Goal: Task Accomplishment & Management: Complete application form

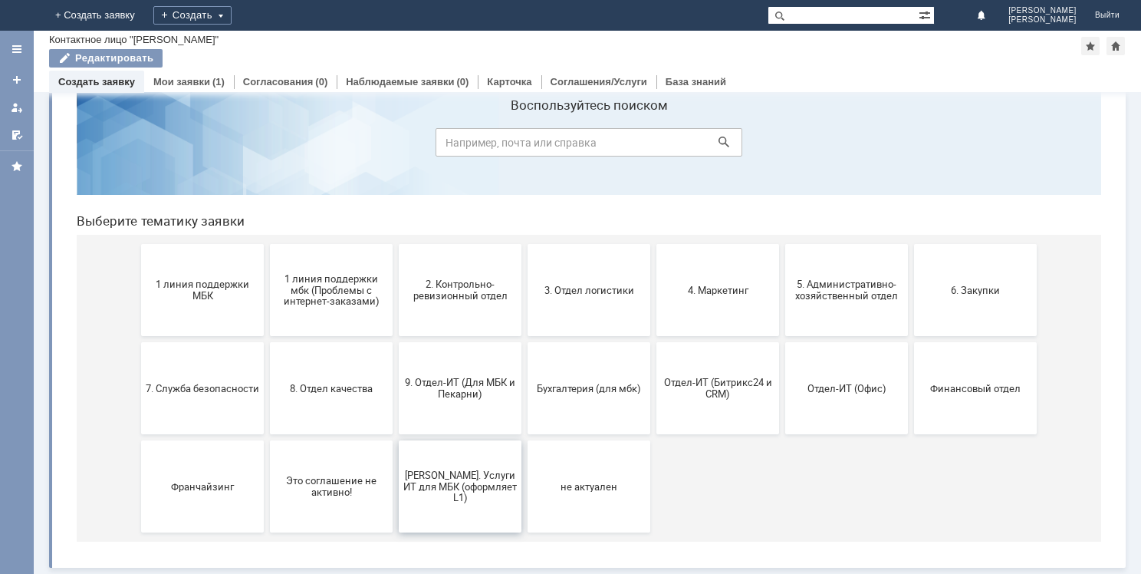
scroll to position [51, 0]
click at [971, 299] on button "6. Закупки" at bounding box center [975, 290] width 123 height 92
click at [189, 292] on span "1 линия поддержки МБК" at bounding box center [203, 289] width 114 height 23
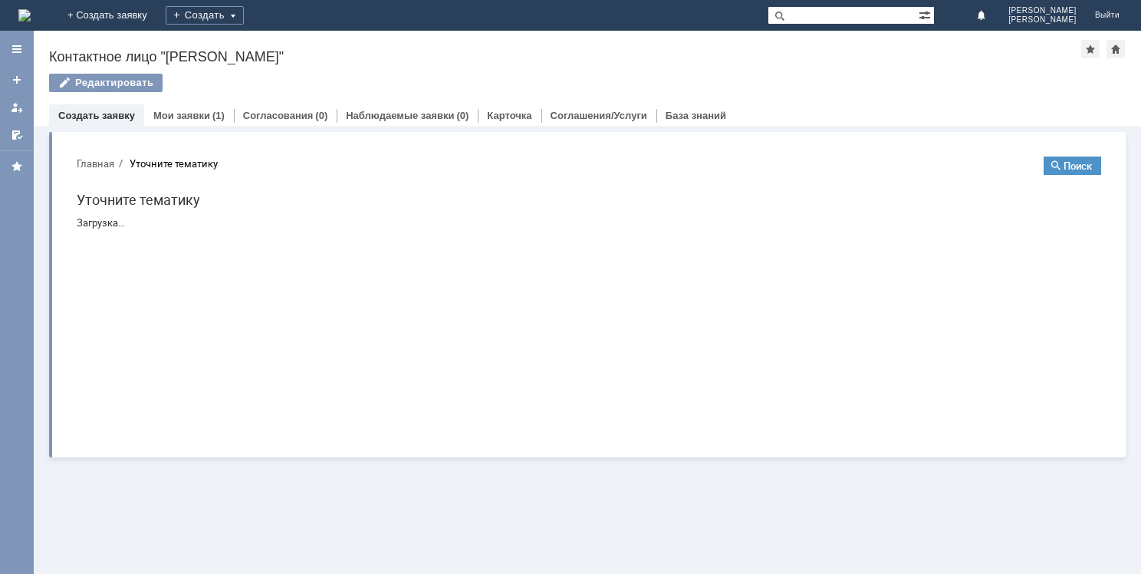
scroll to position [0, 0]
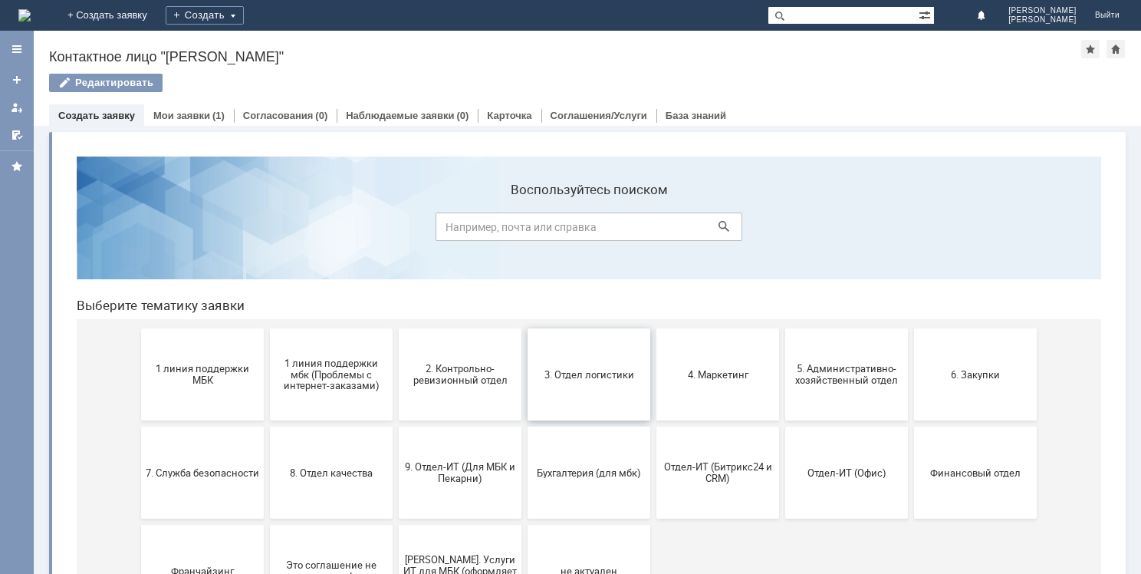
click at [598, 371] on span "3. Отдел логистики" at bounding box center [589, 374] width 114 height 12
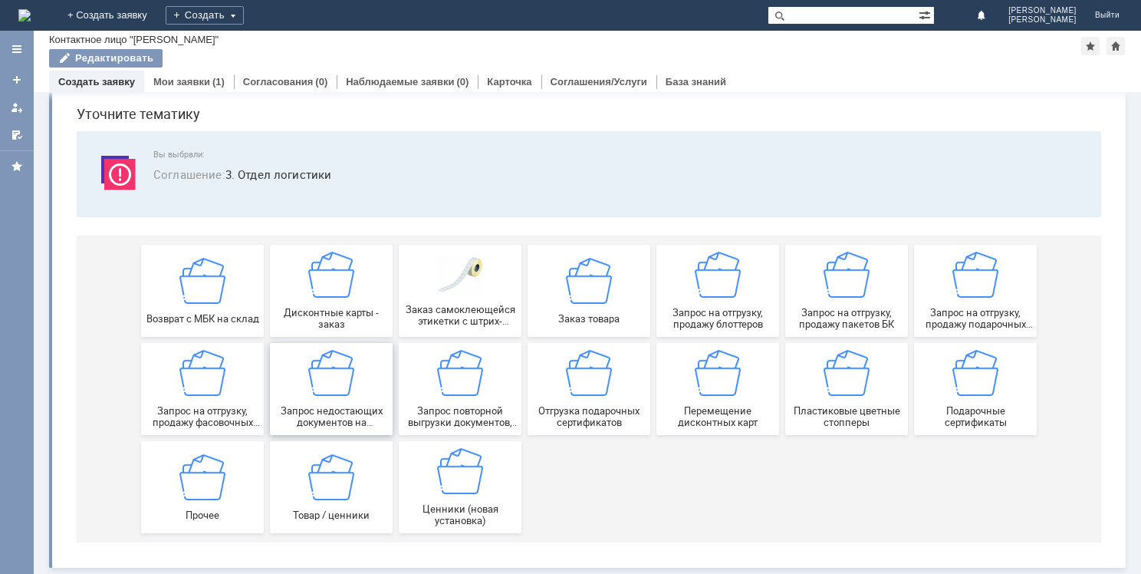
scroll to position [52, 0]
click at [230, 476] on div "Прочее" at bounding box center [203, 486] width 114 height 67
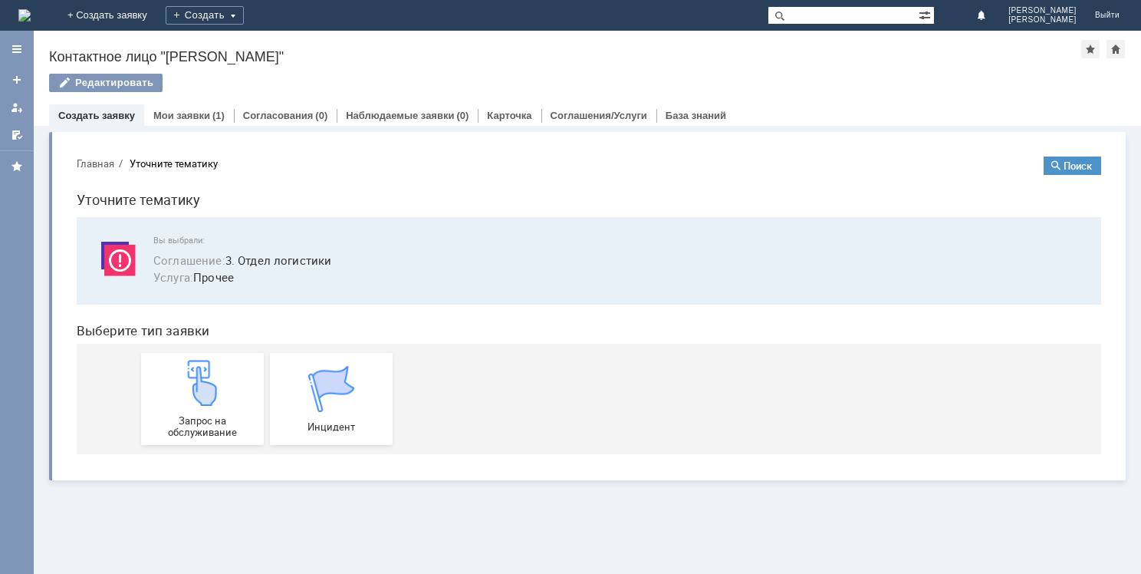
scroll to position [0, 0]
click at [218, 390] on img at bounding box center [203, 383] width 46 height 46
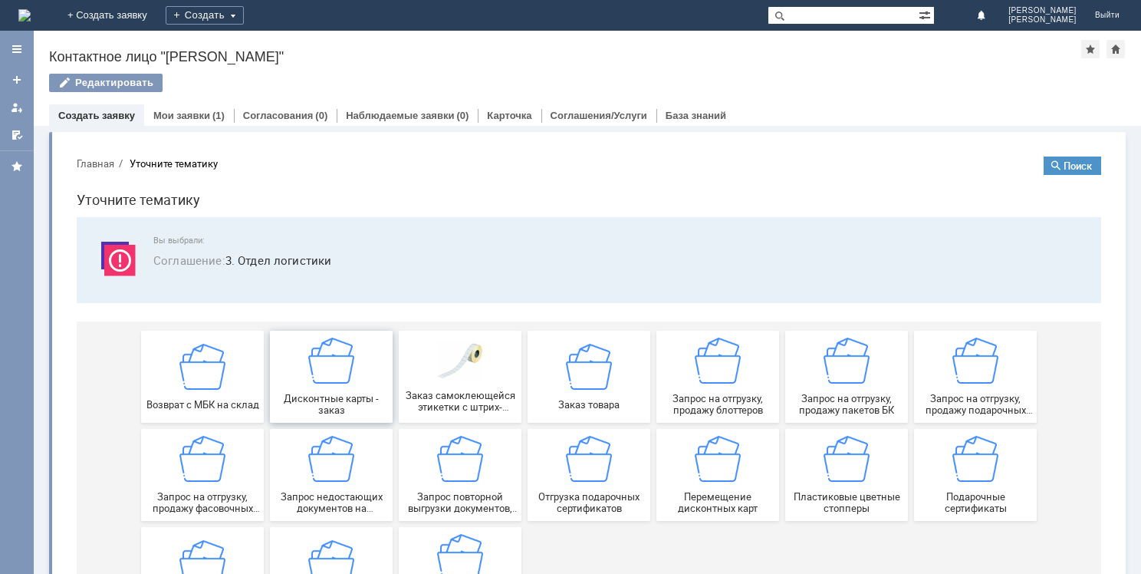
click at [351, 366] on div "Дисконтные карты - заказ" at bounding box center [332, 377] width 114 height 78
click at [729, 377] on img at bounding box center [718, 361] width 46 height 46
click at [977, 384] on div "Запрос на отгрузку, продажу подарочных пакетов" at bounding box center [976, 377] width 114 height 78
click at [588, 466] on img at bounding box center [589, 459] width 46 height 46
click at [981, 471] on img at bounding box center [976, 459] width 46 height 46
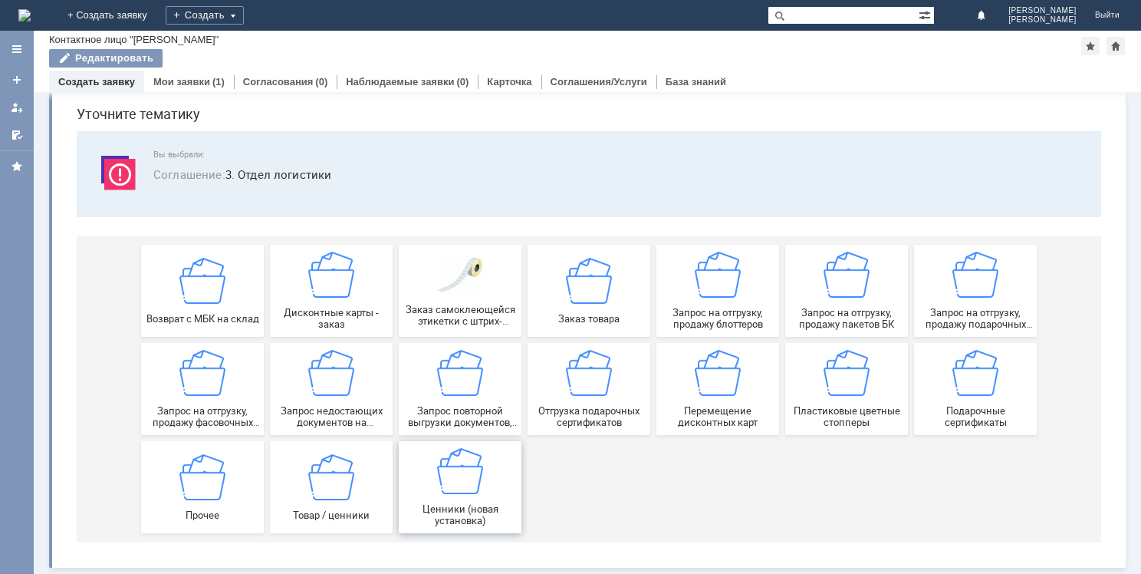
scroll to position [52, 0]
click at [202, 393] on img at bounding box center [203, 373] width 46 height 46
click at [222, 495] on div "Прочее" at bounding box center [203, 486] width 114 height 67
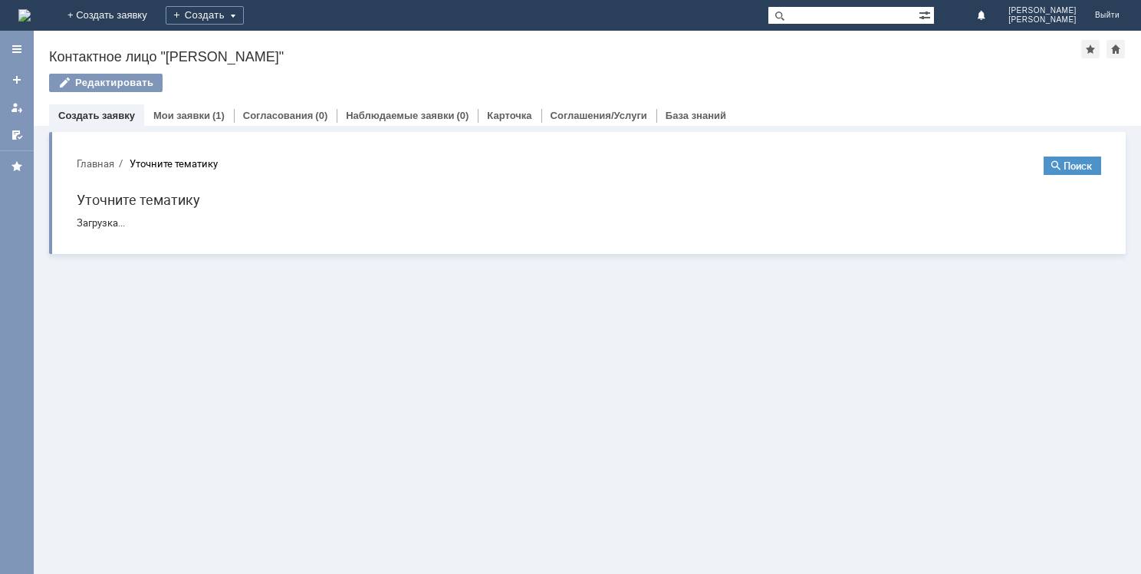
scroll to position [0, 0]
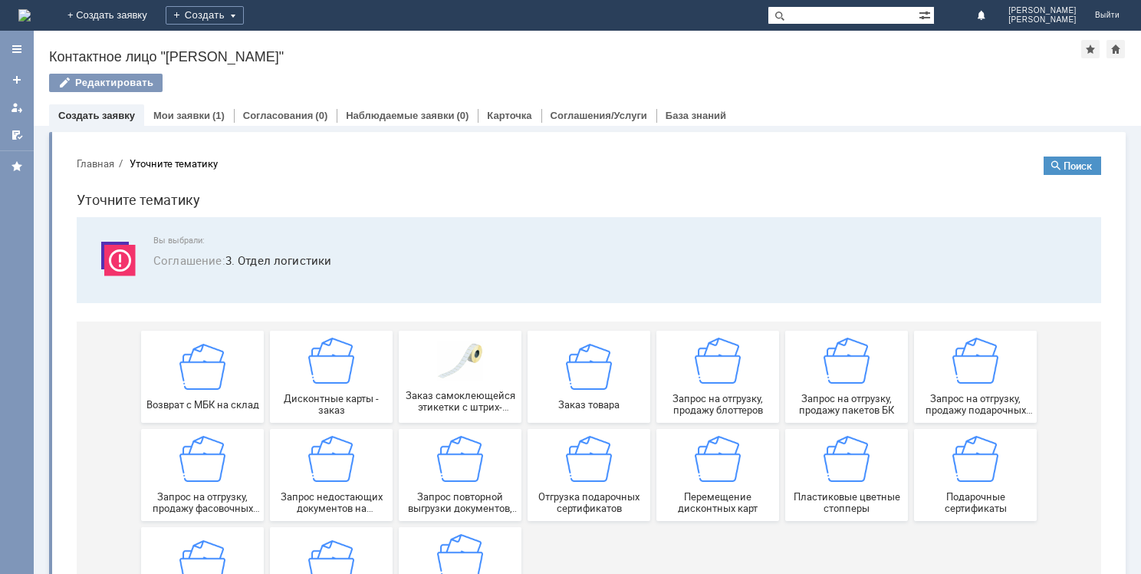
click at [614, 374] on div "Заказ товара" at bounding box center [589, 376] width 114 height 67
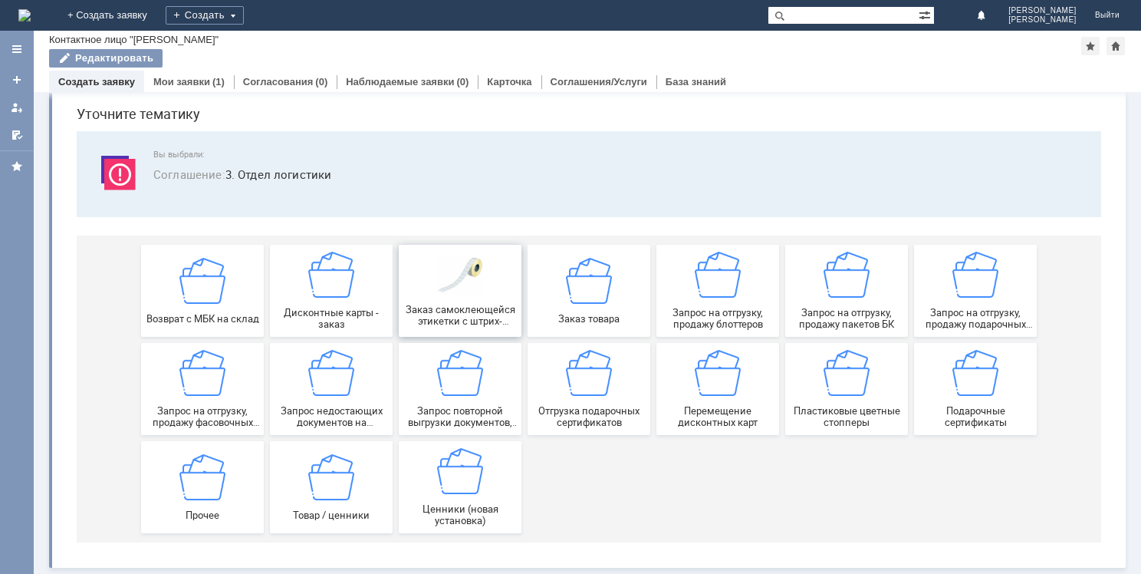
scroll to position [52, 0]
click at [730, 290] on img at bounding box center [718, 275] width 46 height 46
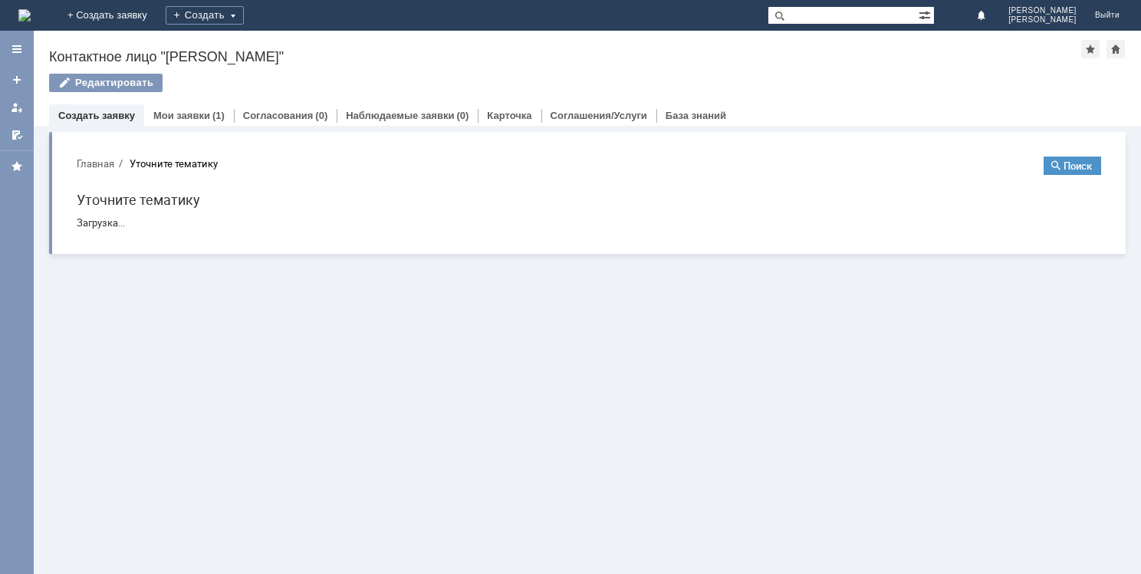
scroll to position [0, 0]
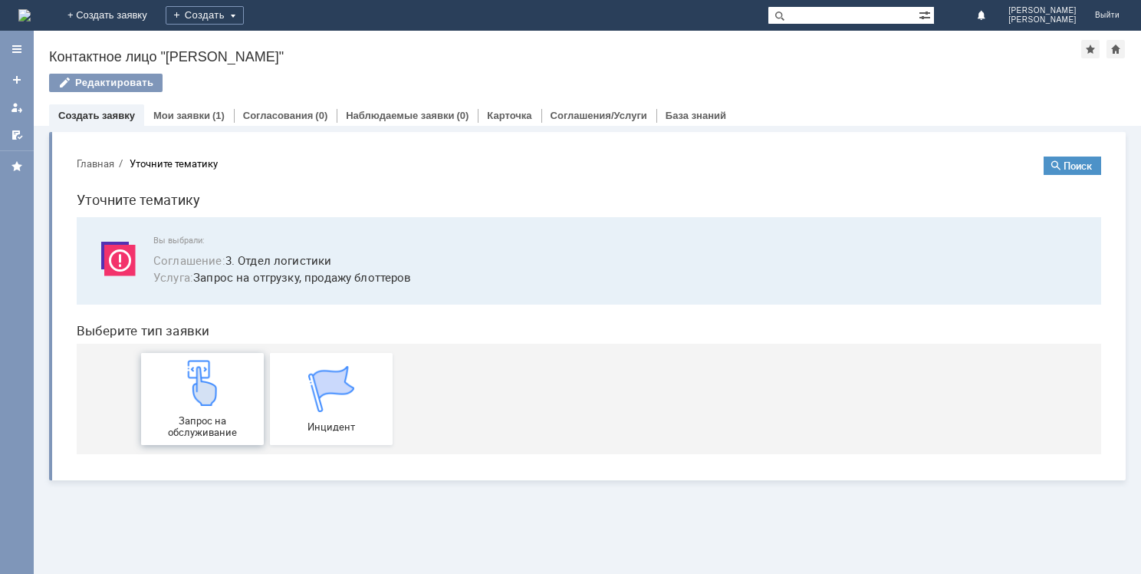
click at [204, 397] on img at bounding box center [203, 383] width 46 height 46
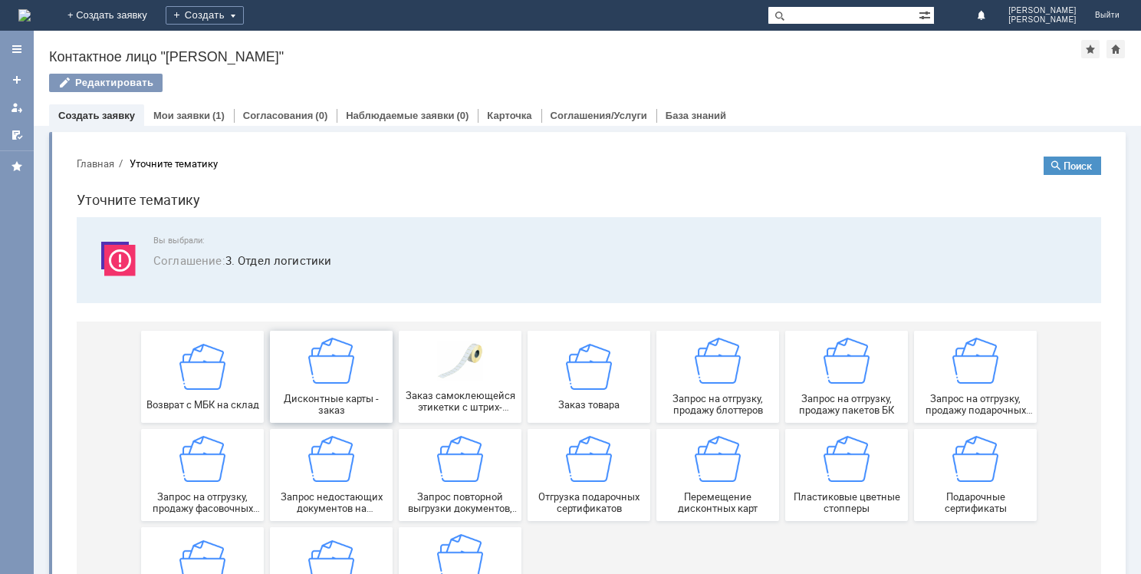
click at [333, 374] on img at bounding box center [331, 361] width 46 height 46
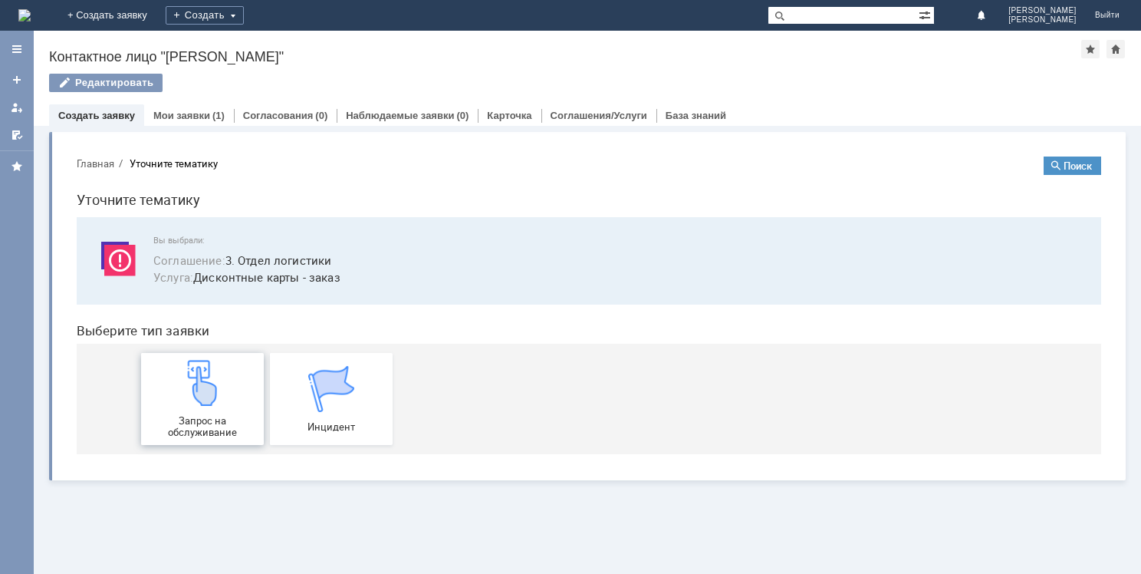
click at [214, 394] on img at bounding box center [203, 383] width 46 height 46
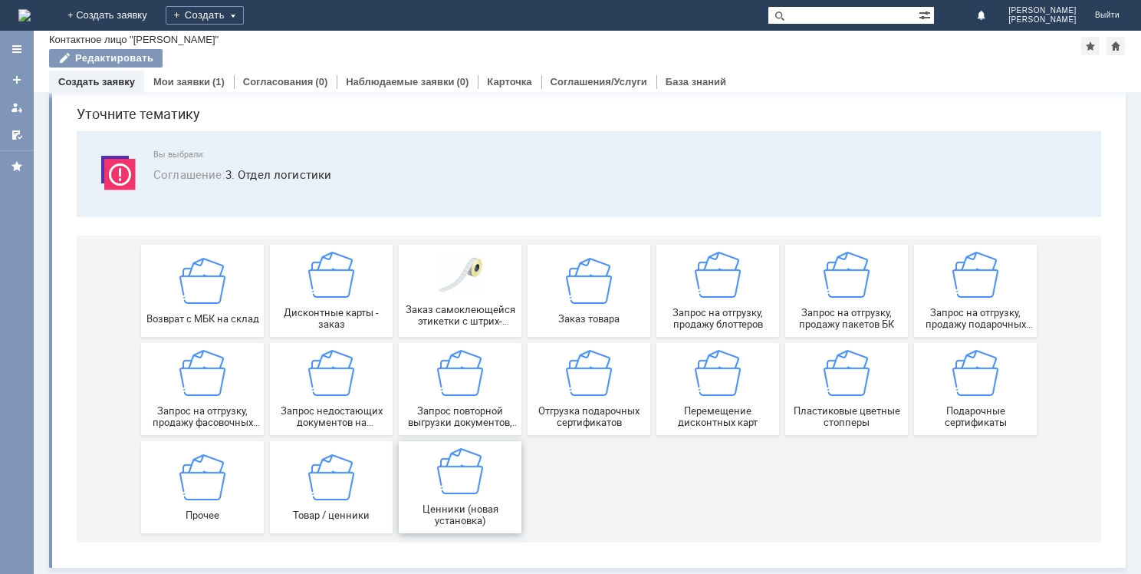
scroll to position [52, 0]
click at [983, 383] on img at bounding box center [976, 373] width 46 height 46
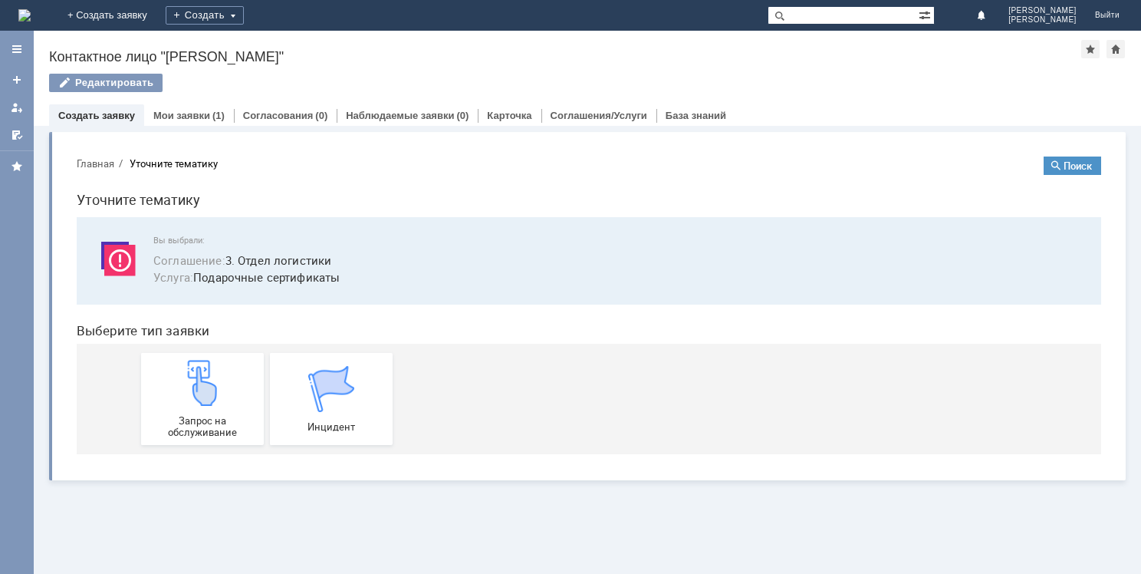
scroll to position [0, 0]
click at [218, 370] on img at bounding box center [203, 383] width 46 height 46
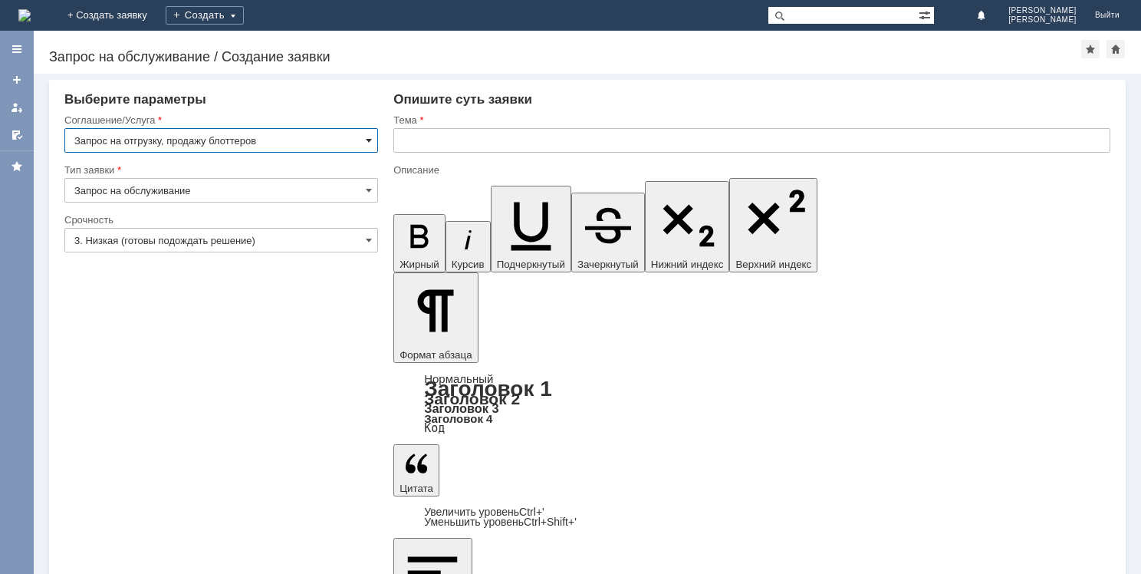
click at [368, 139] on span at bounding box center [369, 140] width 6 height 12
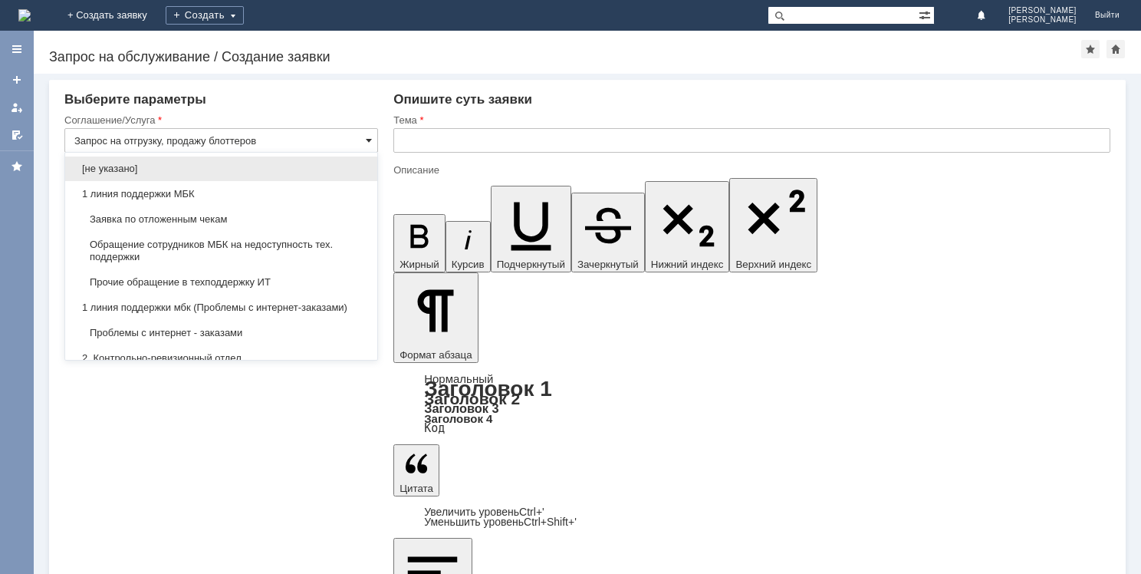
scroll to position [483, 0]
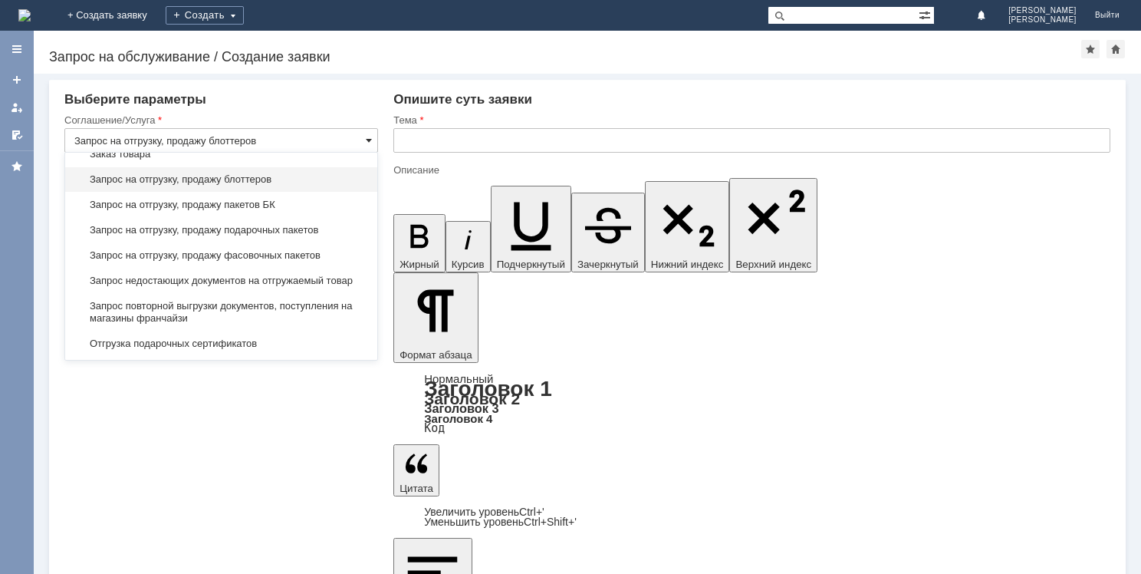
click at [368, 139] on span at bounding box center [369, 140] width 6 height 12
click at [264, 482] on div "Внимание! Выберите параметры Соглашение/Услуга Запрос на отгрузку, продажу блот…" at bounding box center [588, 324] width 1108 height 500
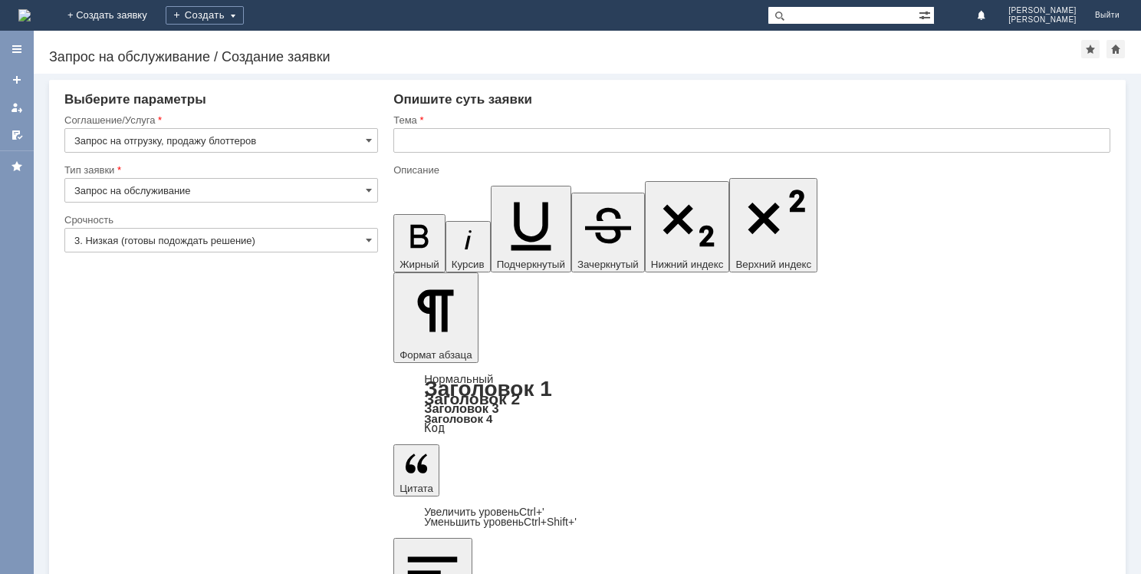
type input "Запрос на отгрузку, продажу блоттеров"
click at [195, 249] on input "3. Низкая (готовы подождать решение)" at bounding box center [221, 240] width 314 height 25
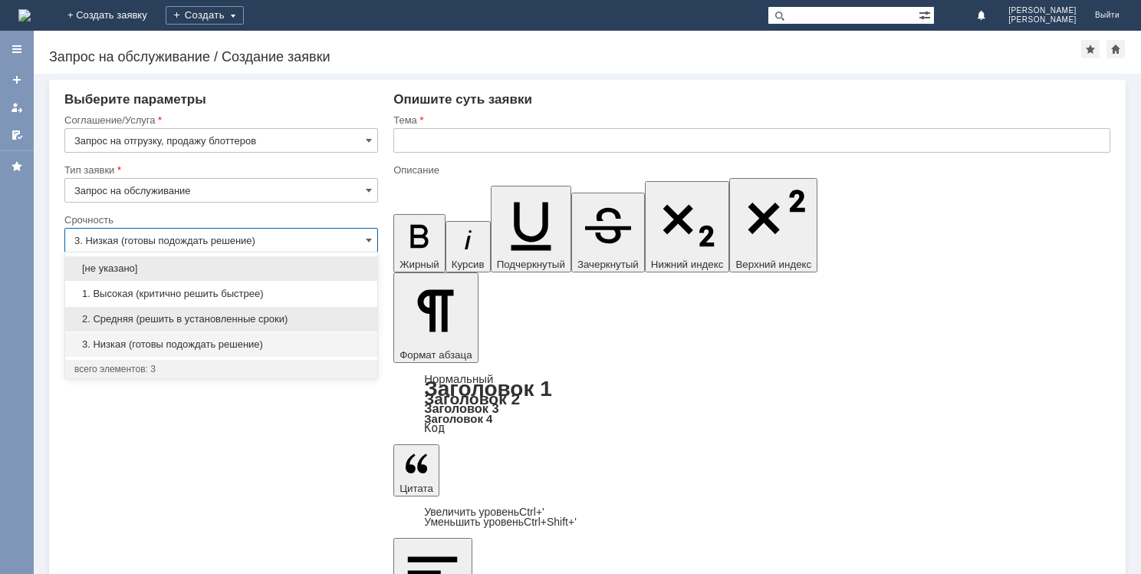
click at [173, 315] on span "2. Средняя (решить в установленные сроки)" at bounding box center [221, 319] width 294 height 12
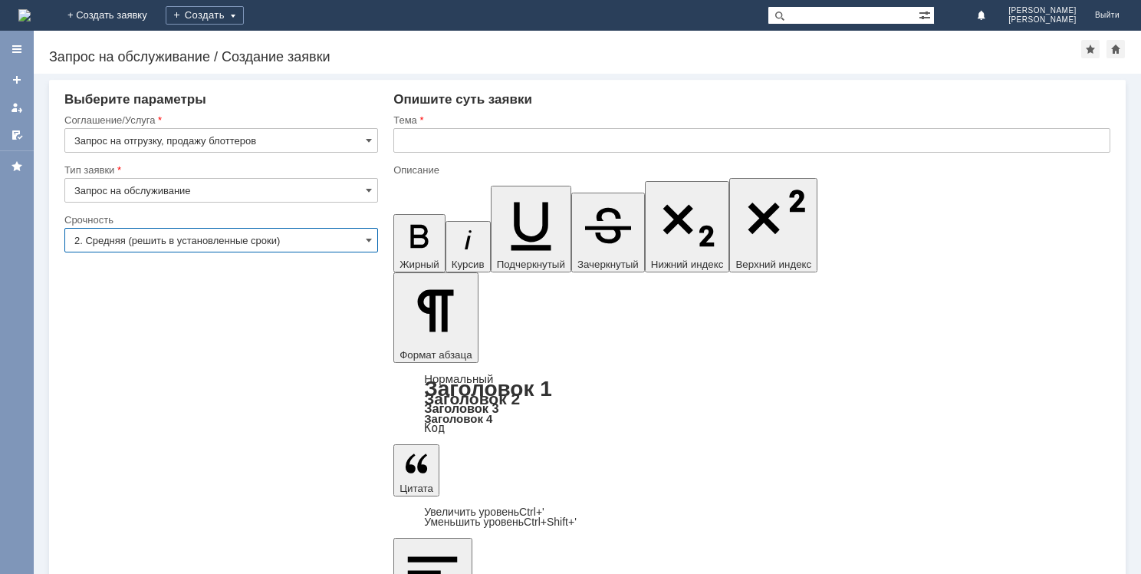
type input "2. Средняя (решить в установленные сроки)"
click at [506, 143] on input "text" at bounding box center [752, 140] width 717 height 25
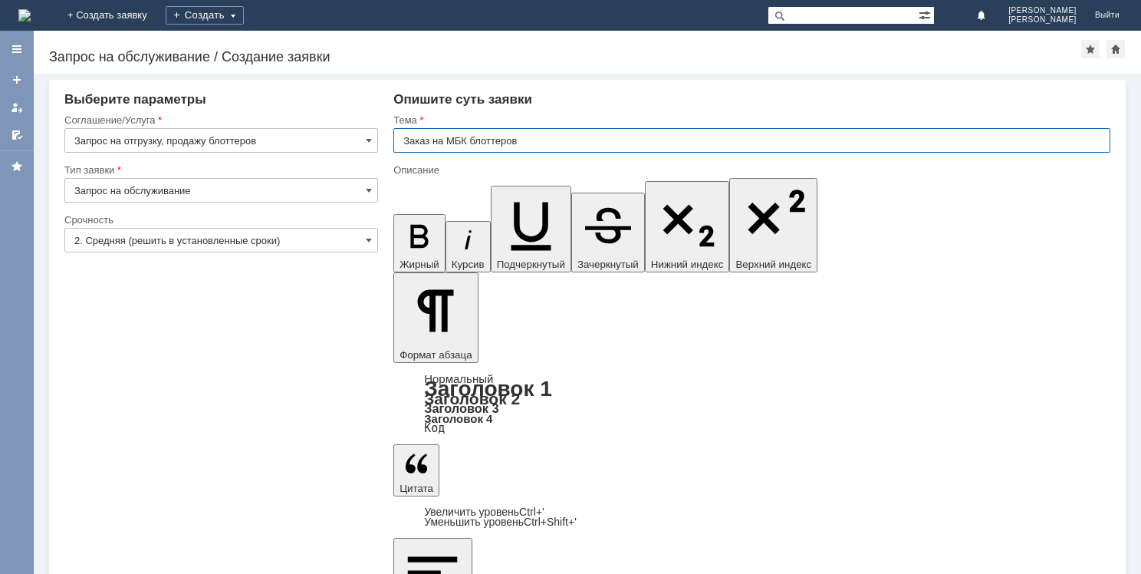
type input "Заказ на МБК блоттеров"
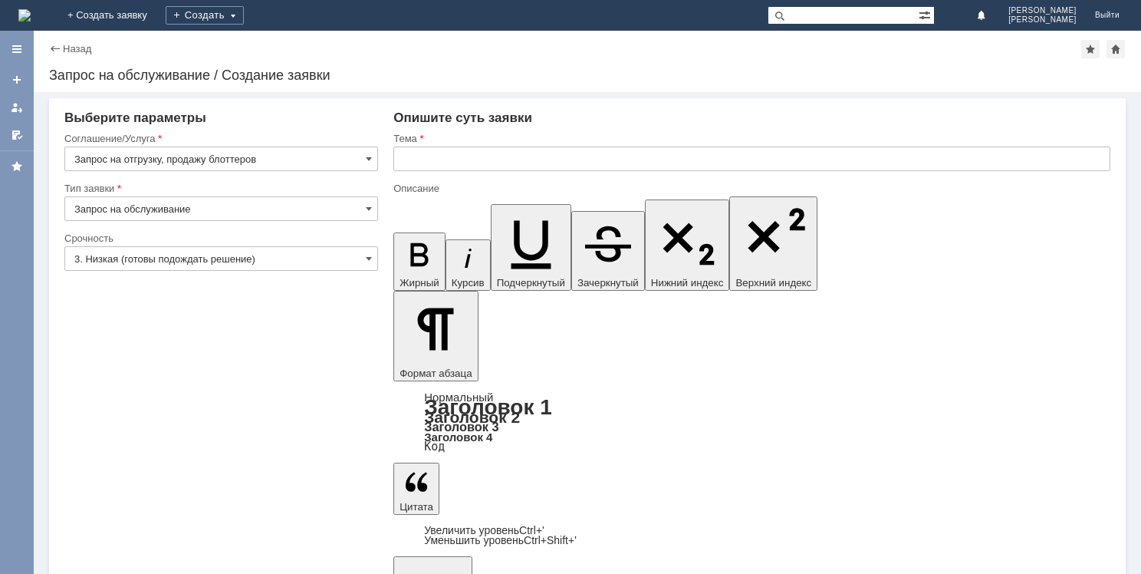
click at [53, 47] on div "Назад" at bounding box center [70, 49] width 42 height 12
click at [31, 12] on img at bounding box center [24, 15] width 12 height 12
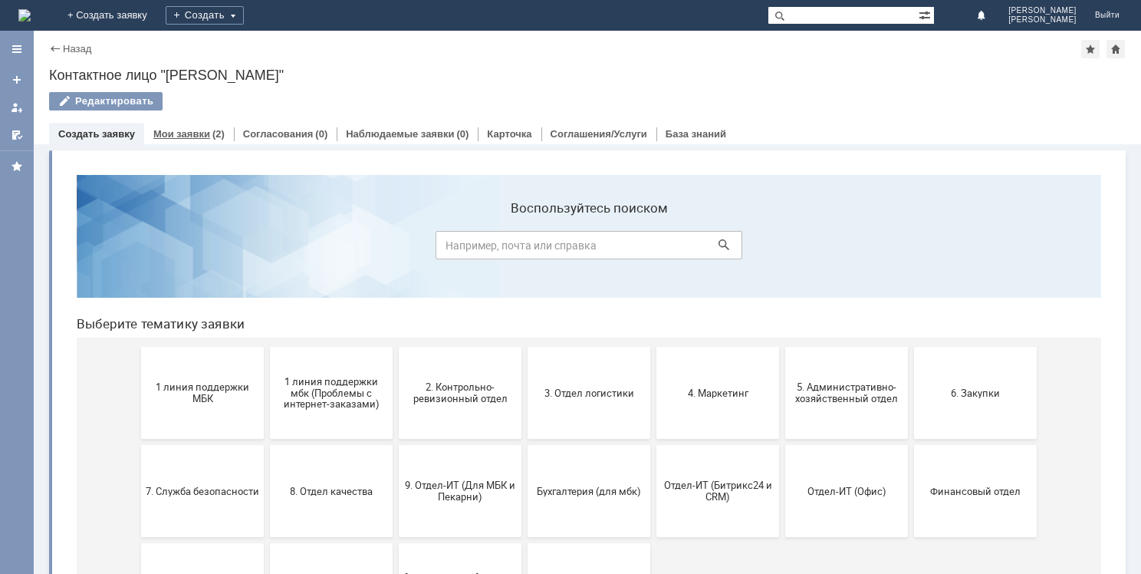
click at [183, 135] on link "Мои заявки" at bounding box center [181, 134] width 57 height 12
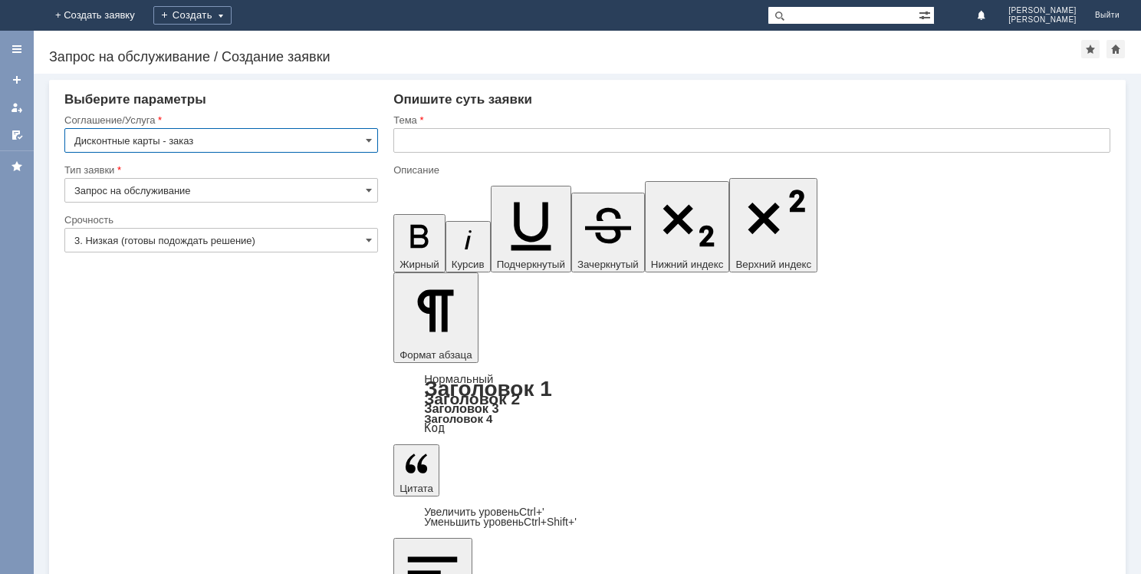
click at [223, 239] on input "3. Низкая (готовы подождать решение)" at bounding box center [221, 240] width 314 height 25
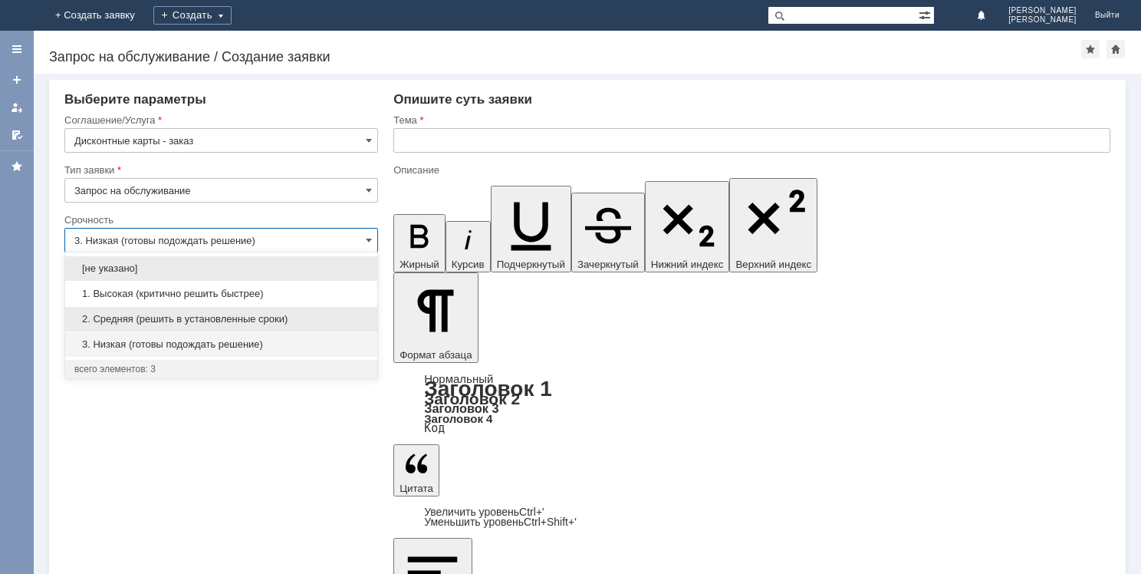
click at [209, 321] on span "2. Средняя (решить в установленные сроки)" at bounding box center [221, 319] width 294 height 12
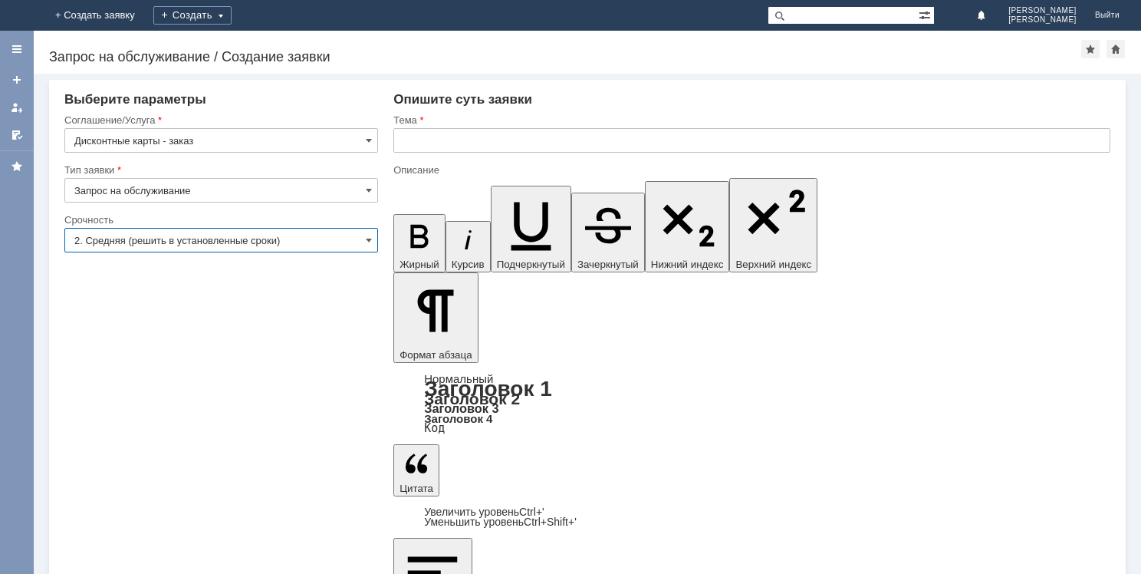
type input "2. Средняя (решить в установленные сроки)"
click at [515, 141] on input "text" at bounding box center [752, 140] width 717 height 25
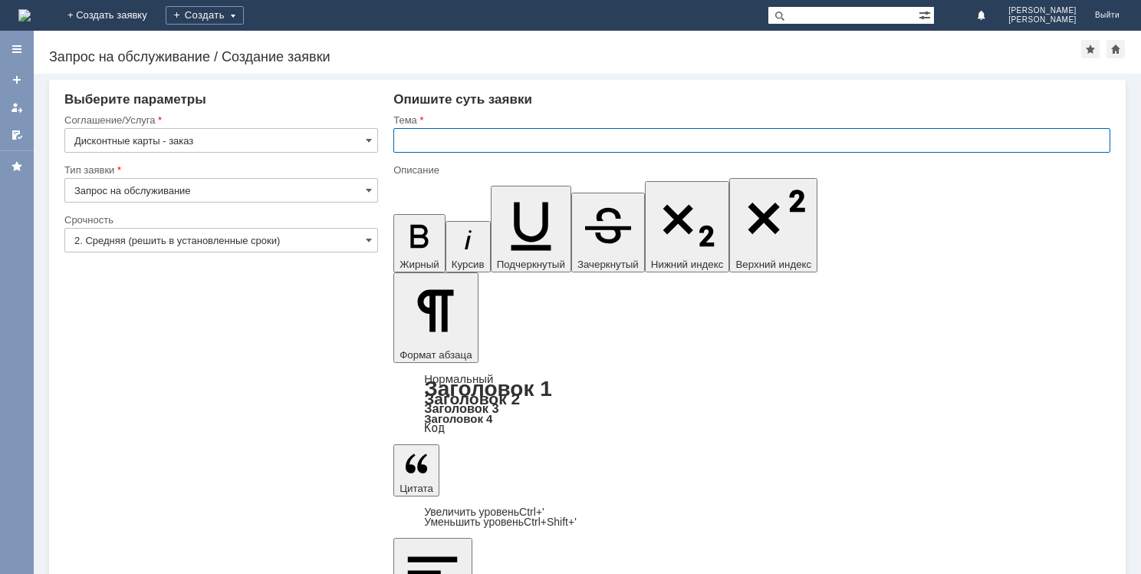
type input "х"
type input "Заказ на МБК дисконтных карт"
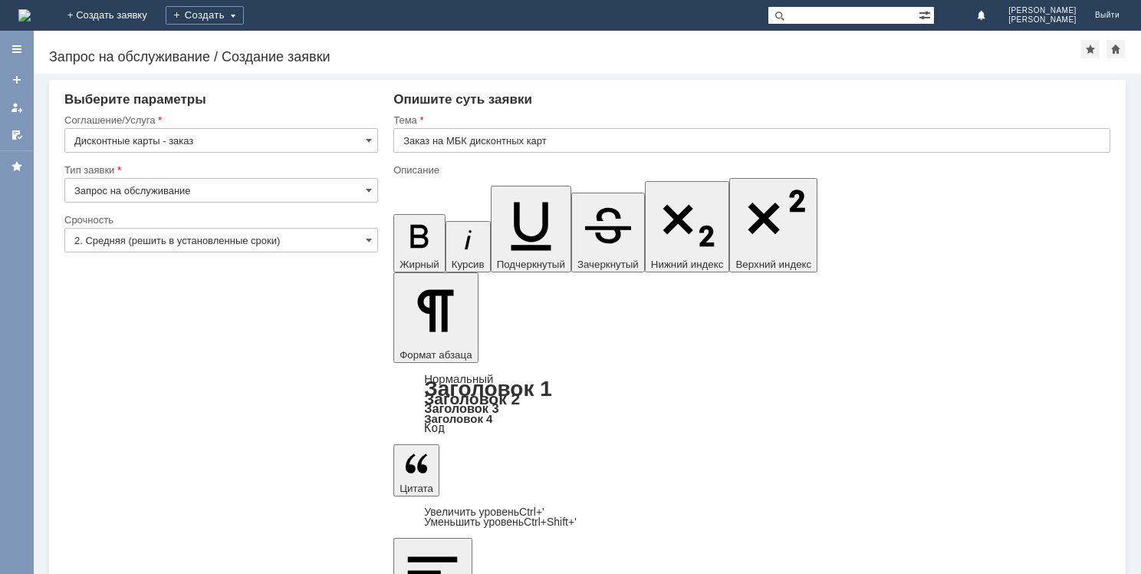
click at [232, 236] on input "3. Низкая (готовы подождать решение)" at bounding box center [221, 240] width 314 height 25
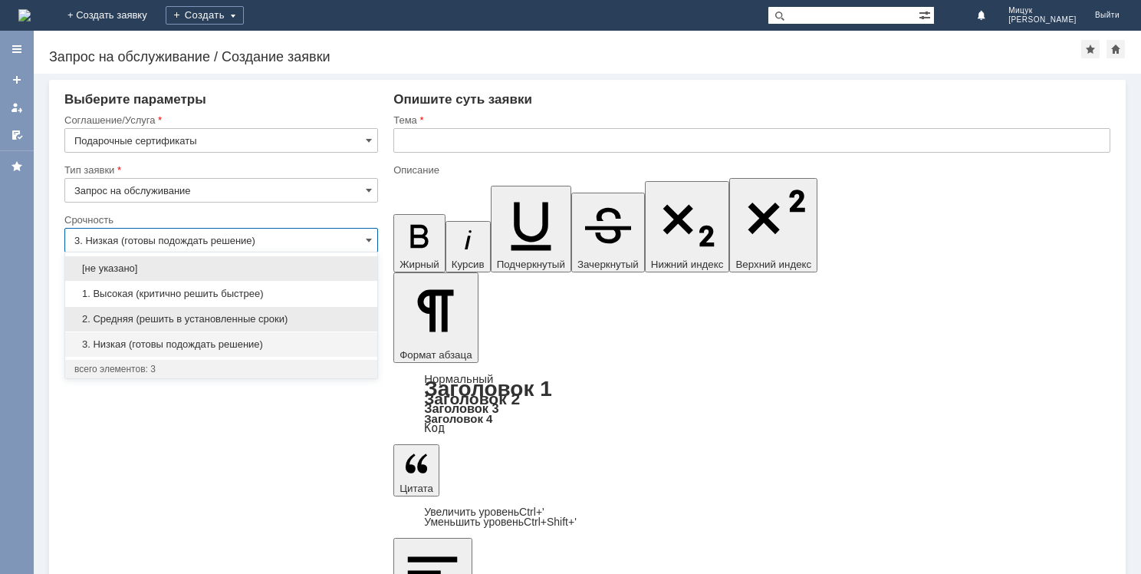
click at [236, 319] on span "2. Средняя (решить в установленные сроки)" at bounding box center [221, 319] width 294 height 12
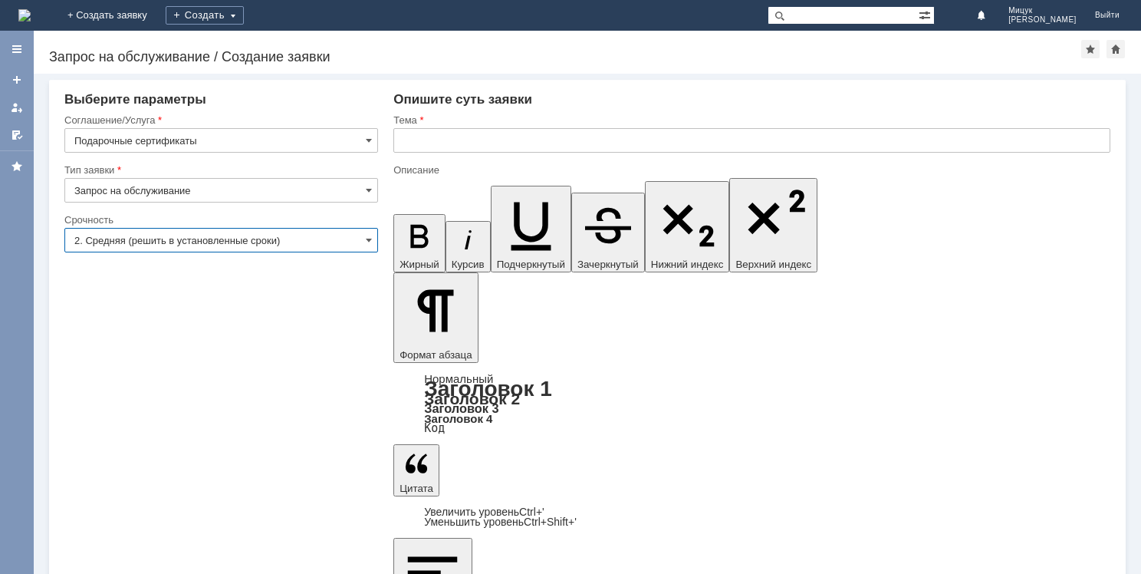
type input "2. Средняя (решить в установленные сроки)"
click at [488, 138] on input "text" at bounding box center [752, 140] width 717 height 25
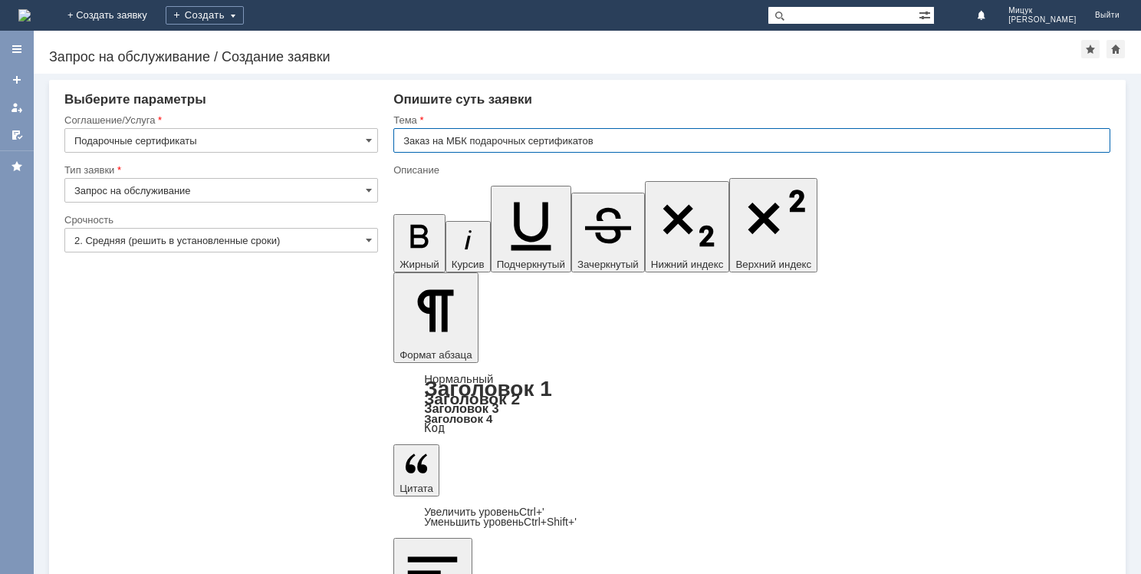
type input "Заказ на МБК подарочных сертификатов"
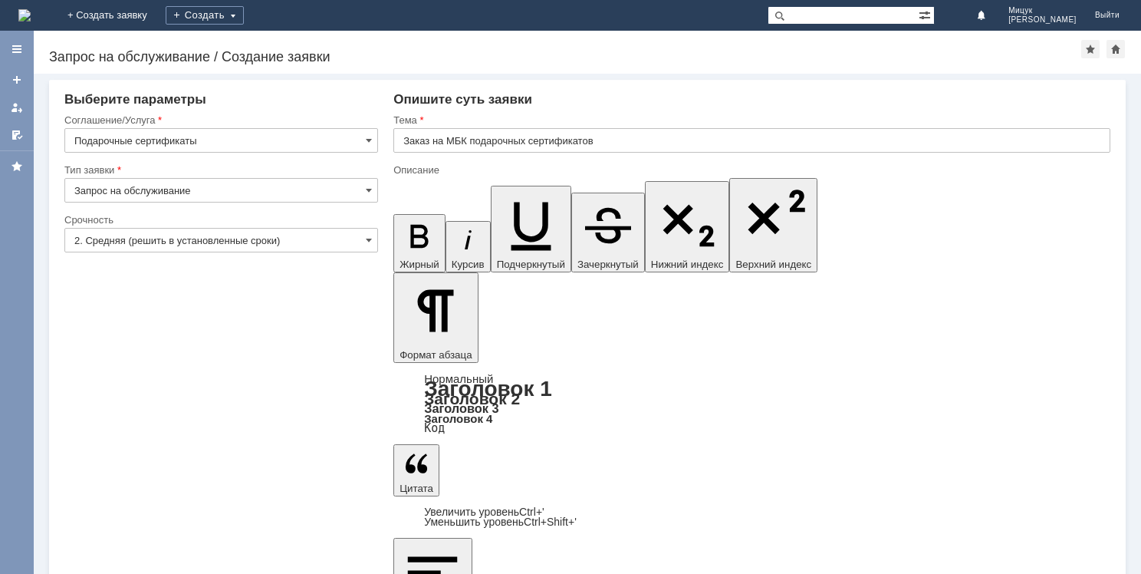
drag, startPoint x: 424, startPoint y: 4453, endPoint x: 497, endPoint y: 4554, distance: 124.8
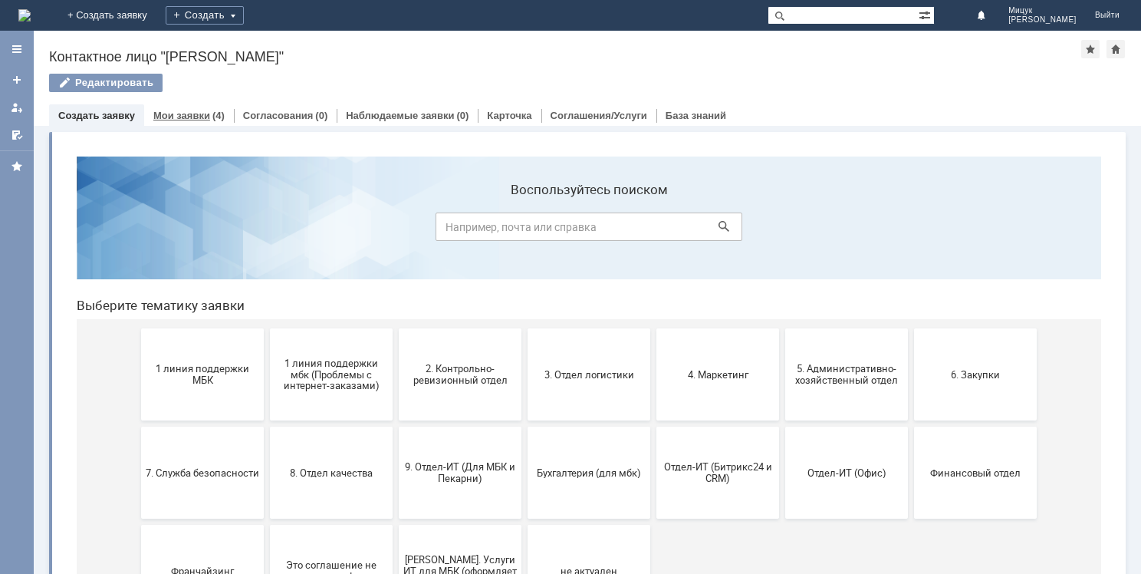
click at [189, 111] on link "Мои заявки" at bounding box center [181, 116] width 57 height 12
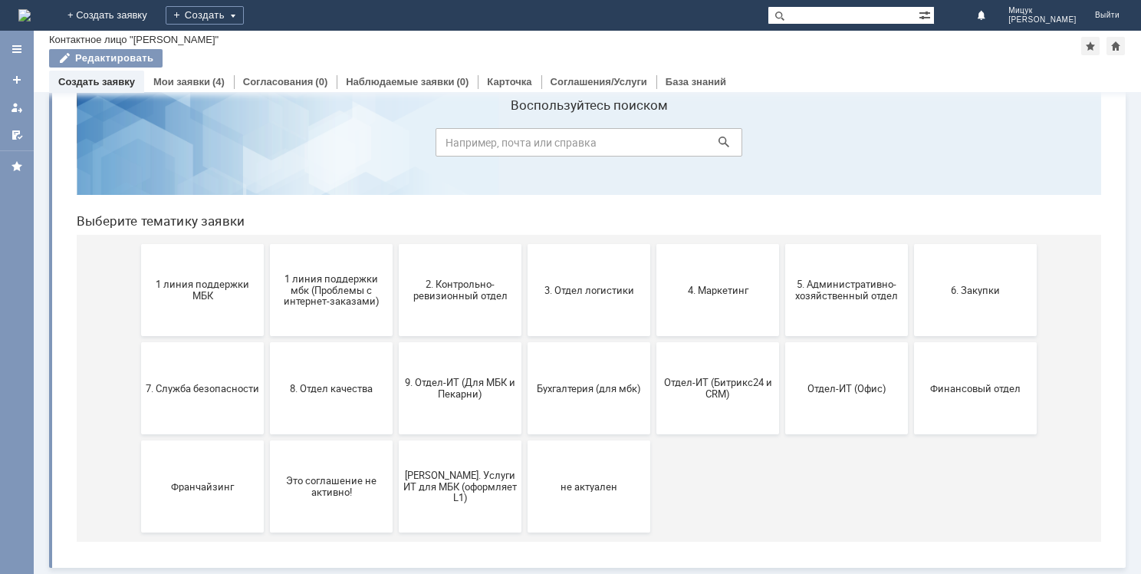
scroll to position [51, 0]
click at [562, 300] on button "3. Отдел логистики" at bounding box center [589, 290] width 123 height 92
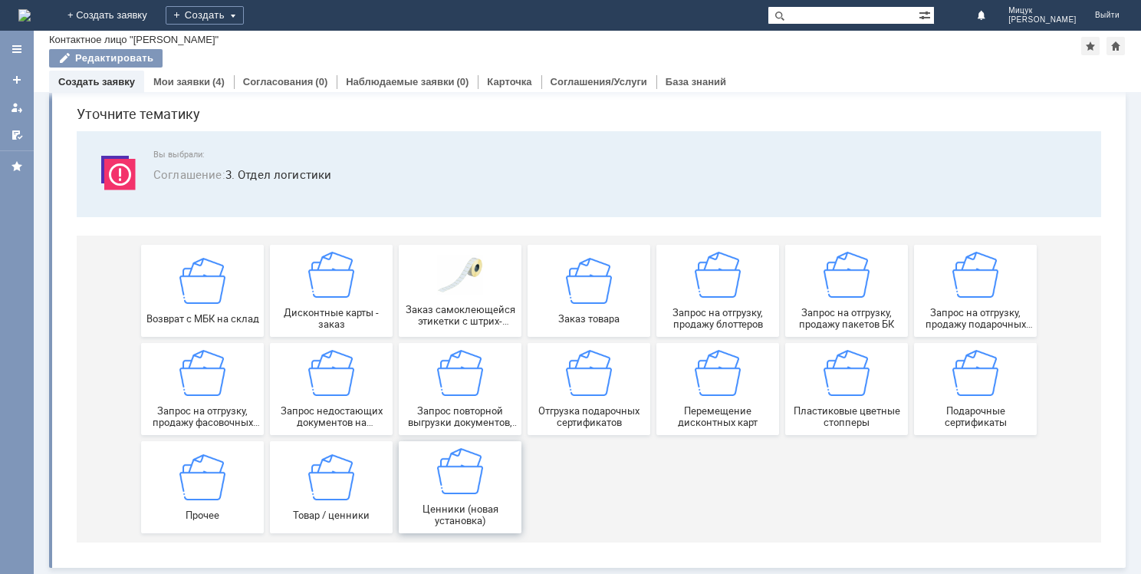
scroll to position [52, 0]
click at [216, 391] on img at bounding box center [203, 373] width 46 height 46
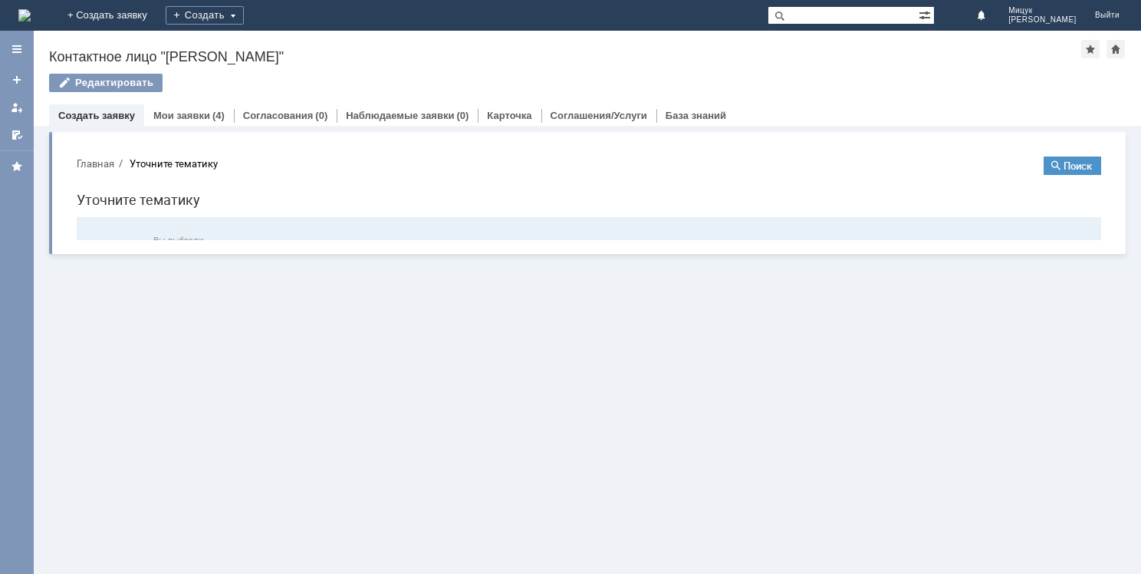
scroll to position [0, 0]
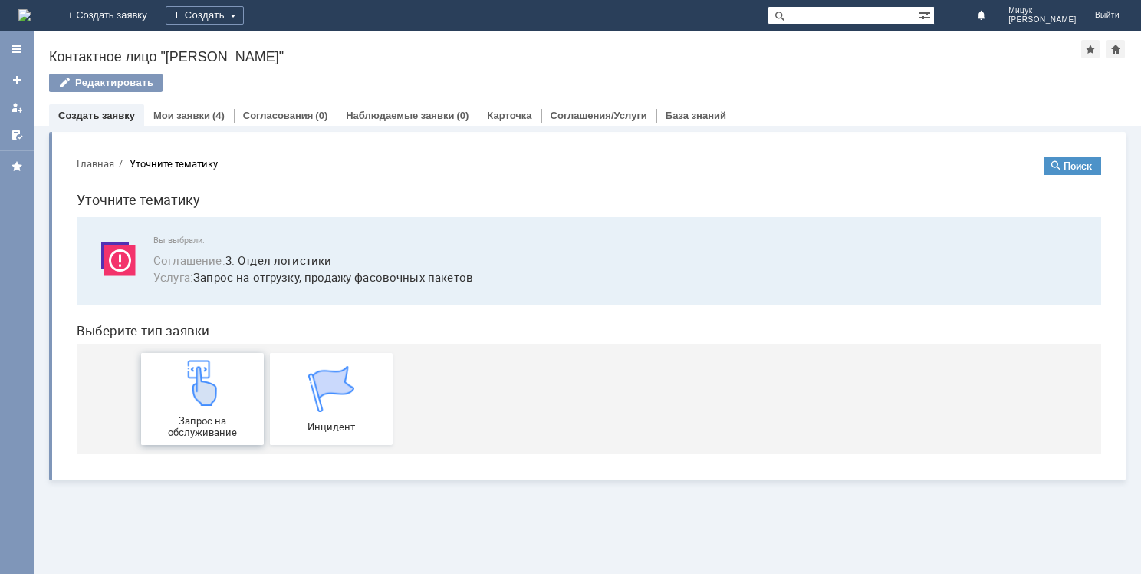
click at [203, 394] on img at bounding box center [203, 383] width 46 height 46
click at [189, 117] on link "Мои заявки" at bounding box center [181, 116] width 57 height 12
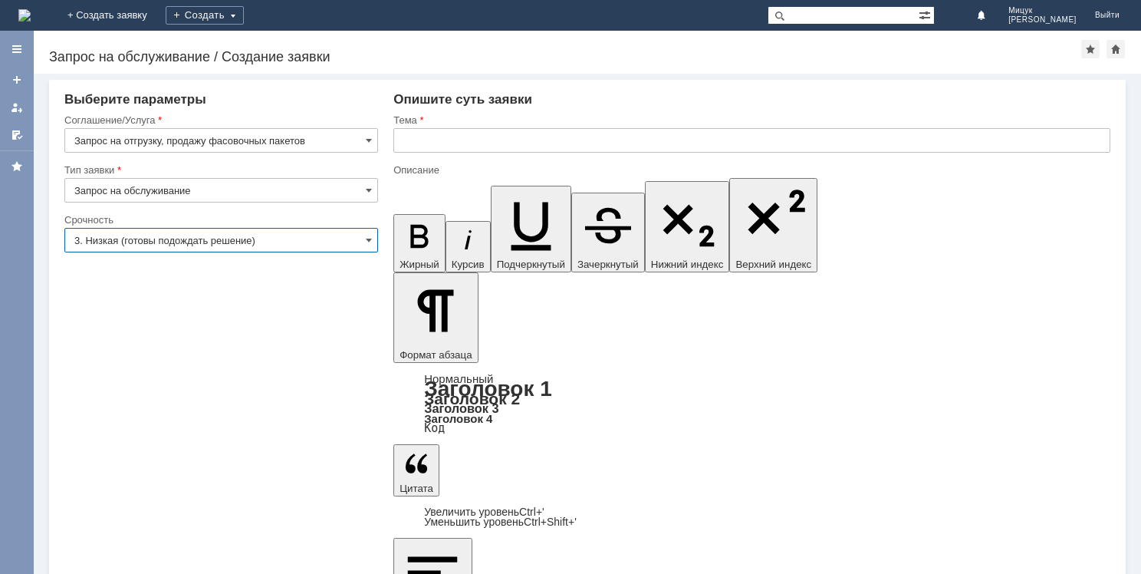
click at [232, 237] on input "3. Низкая (готовы подождать решение)" at bounding box center [221, 240] width 314 height 25
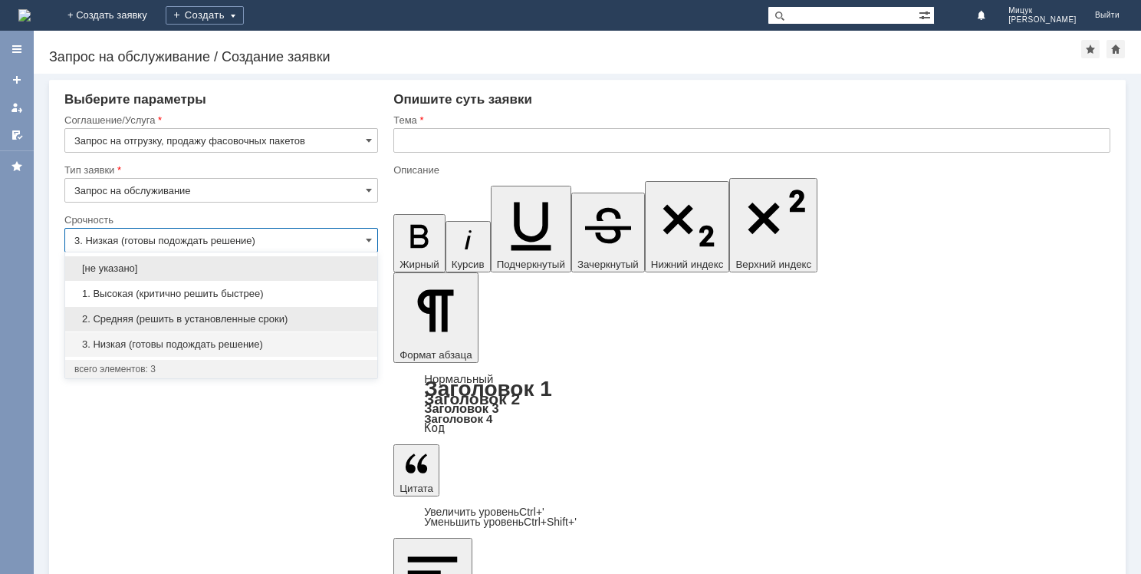
click at [231, 317] on span "2. Средняя (решить в установленные сроки)" at bounding box center [221, 319] width 294 height 12
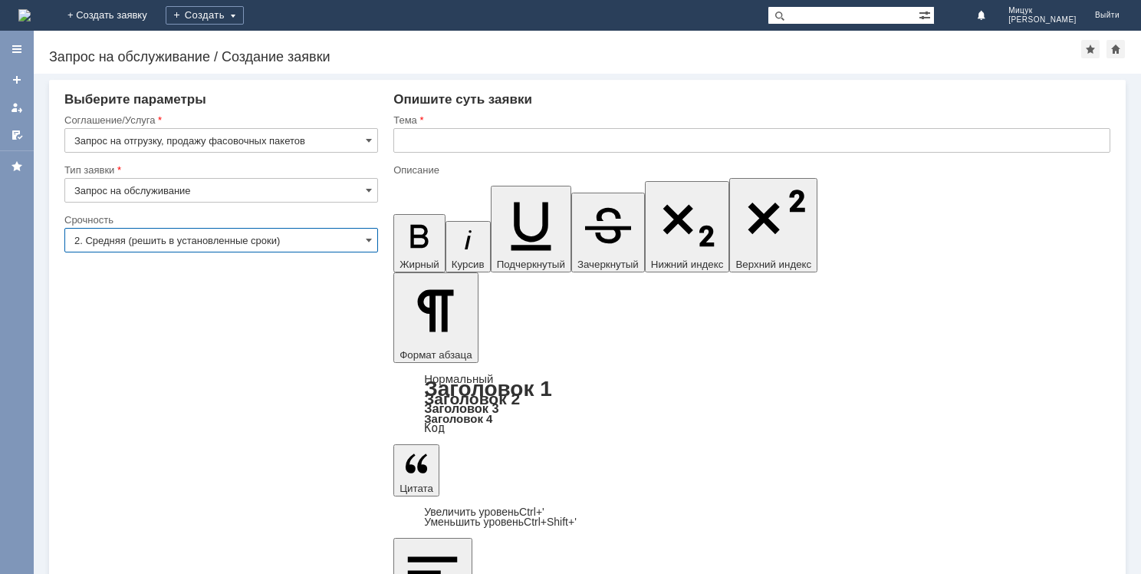
type input "2. Средняя (решить в установленные сроки)"
click at [439, 132] on input "text" at bounding box center [752, 140] width 717 height 25
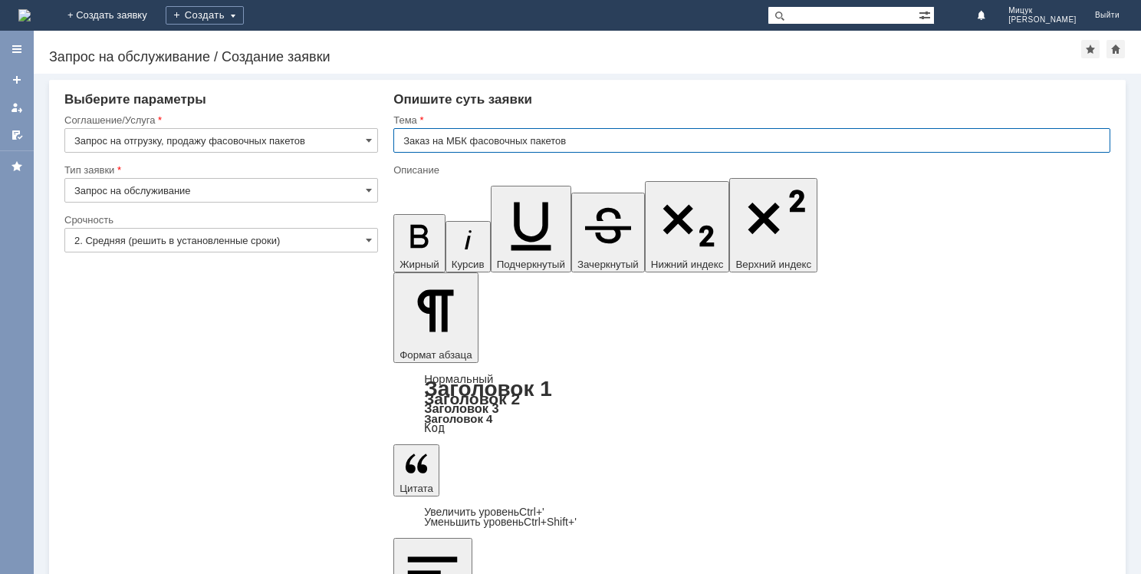
type input "Заказ на МБК фасовочных пакетов"
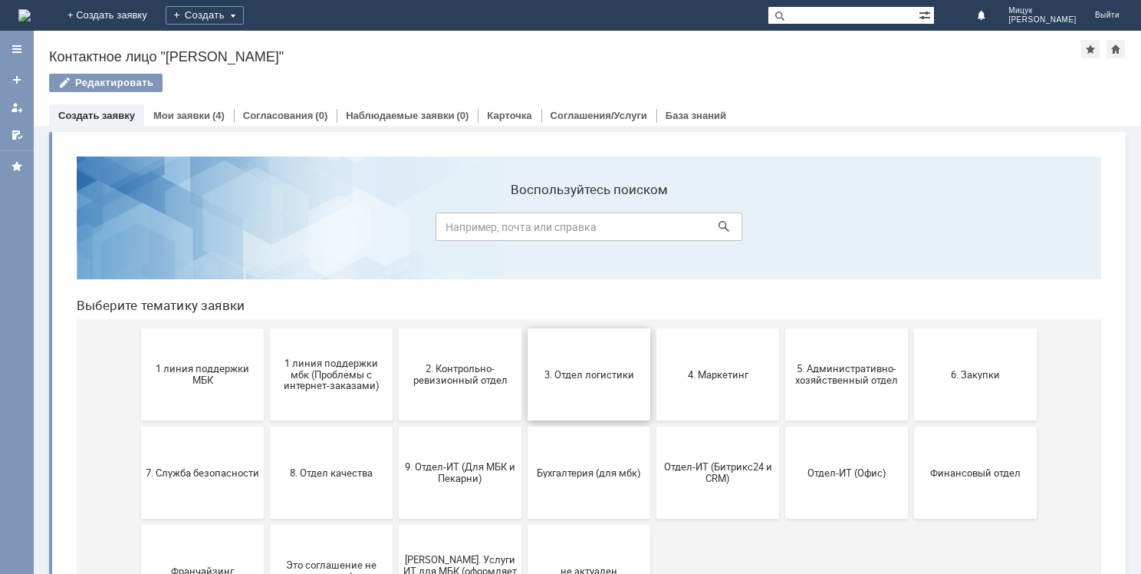
click at [561, 373] on span "3. Отдел логистики" at bounding box center [589, 374] width 114 height 12
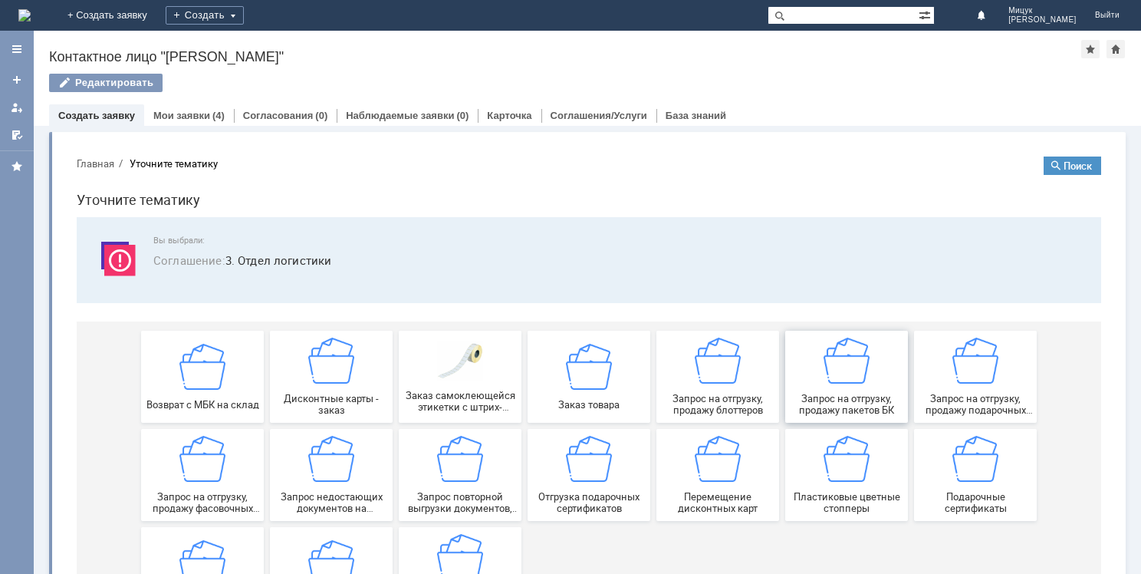
click at [842, 376] on img at bounding box center [847, 361] width 46 height 46
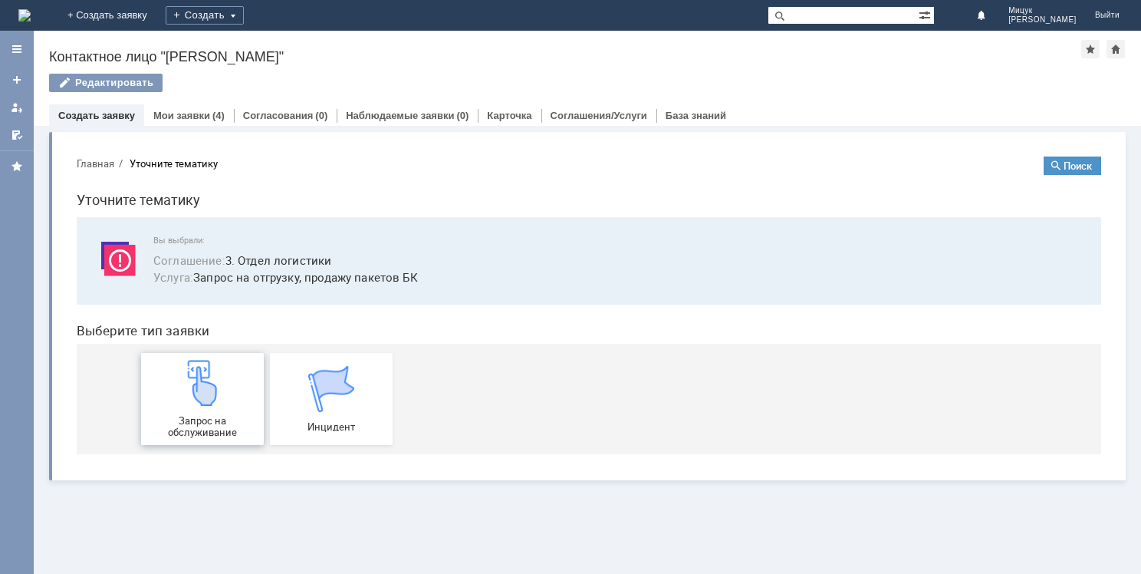
click at [197, 393] on img at bounding box center [203, 383] width 46 height 46
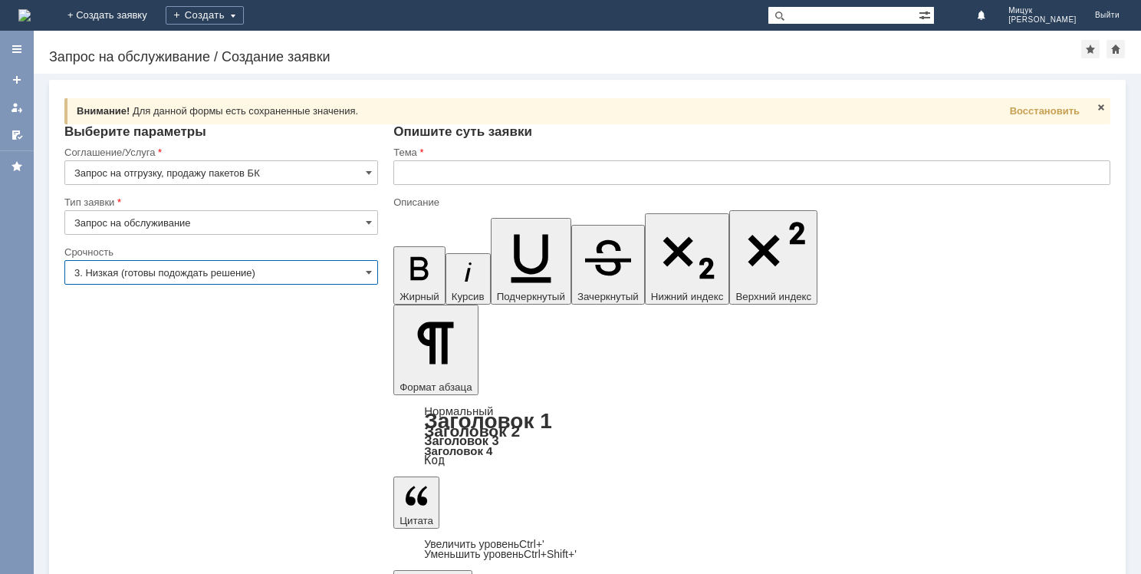
click at [206, 271] on input "3. Низкая (готовы подождать решение)" at bounding box center [221, 272] width 314 height 25
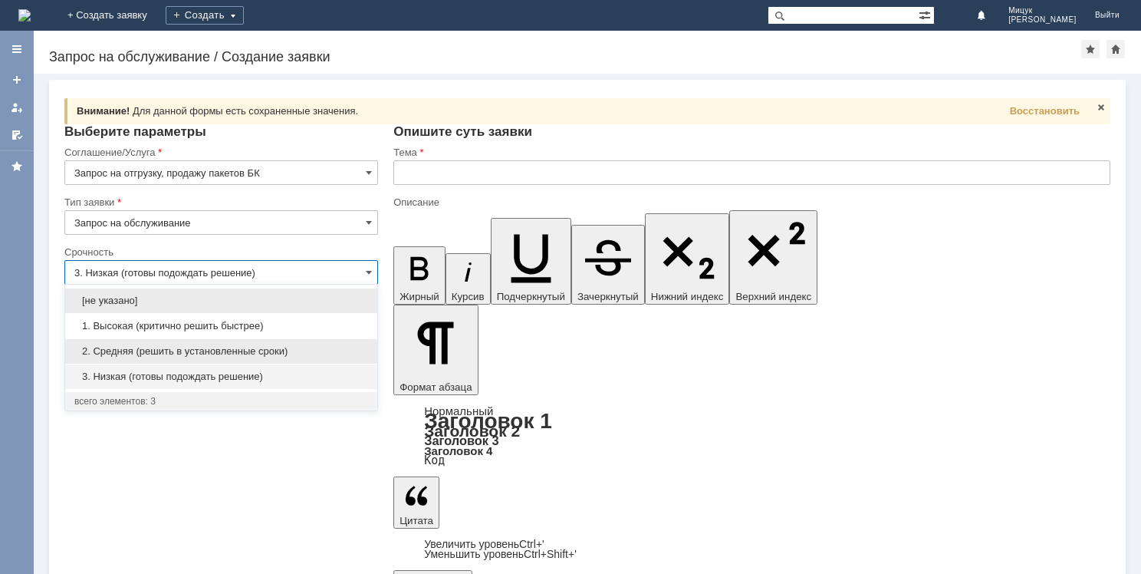
click at [209, 347] on span "2. Средняя (решить в установленные сроки)" at bounding box center [221, 351] width 294 height 12
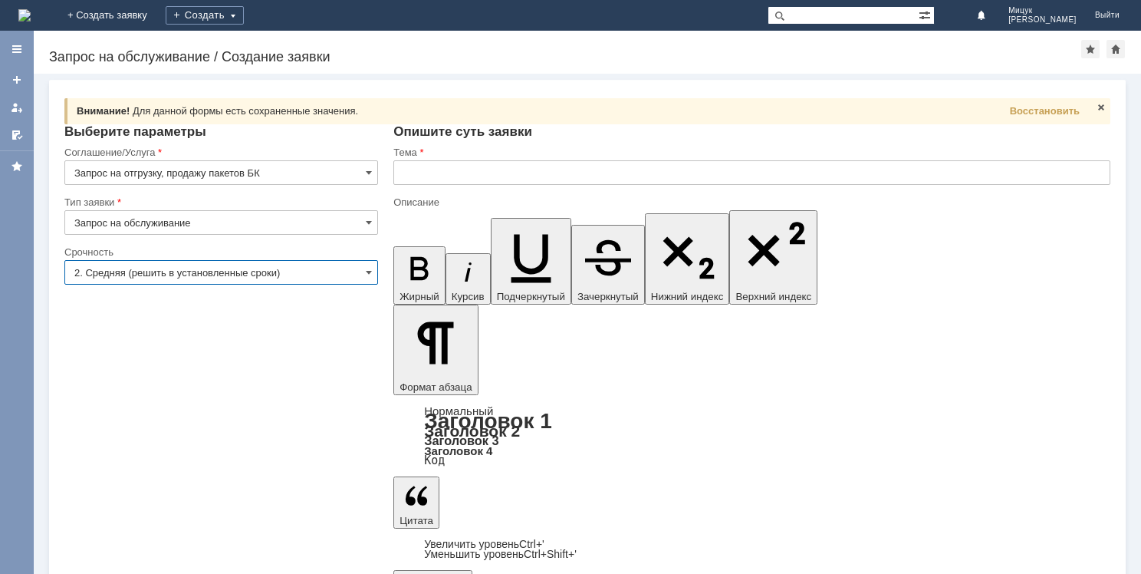
type input "2. Средняя (решить в установленные сроки)"
click at [450, 177] on input "text" at bounding box center [752, 172] width 717 height 25
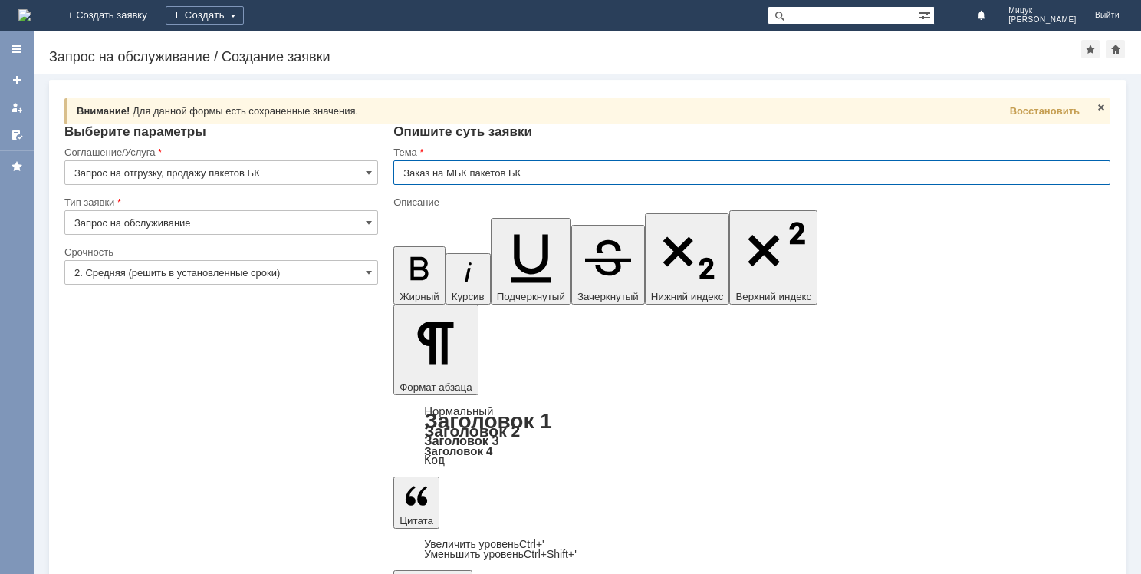
type input "Заказ на МБК пакетов БК"
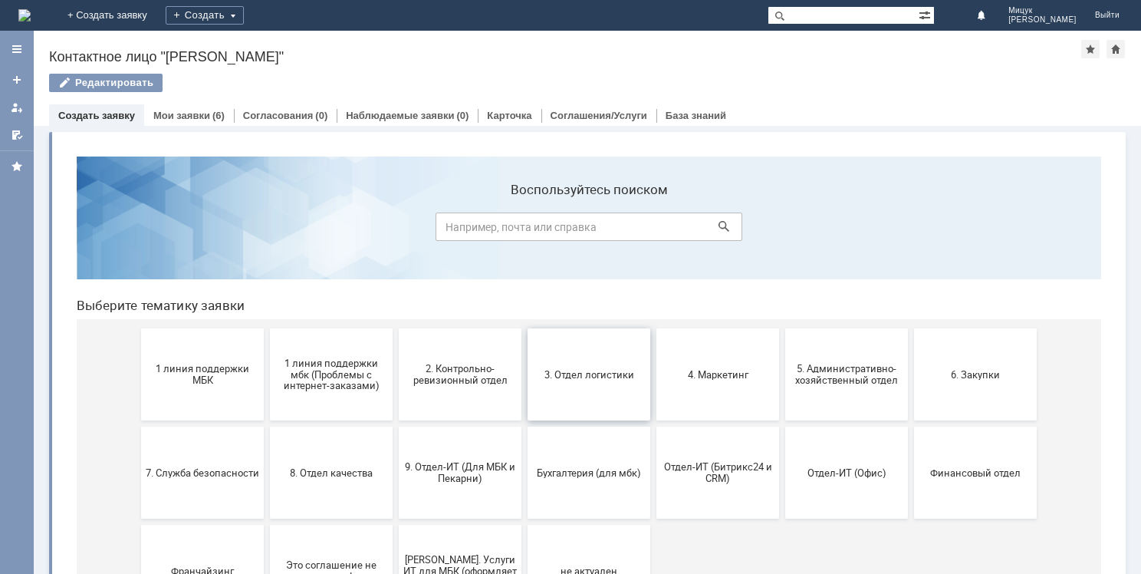
click at [594, 365] on button "3. Отдел логистики" at bounding box center [589, 374] width 123 height 92
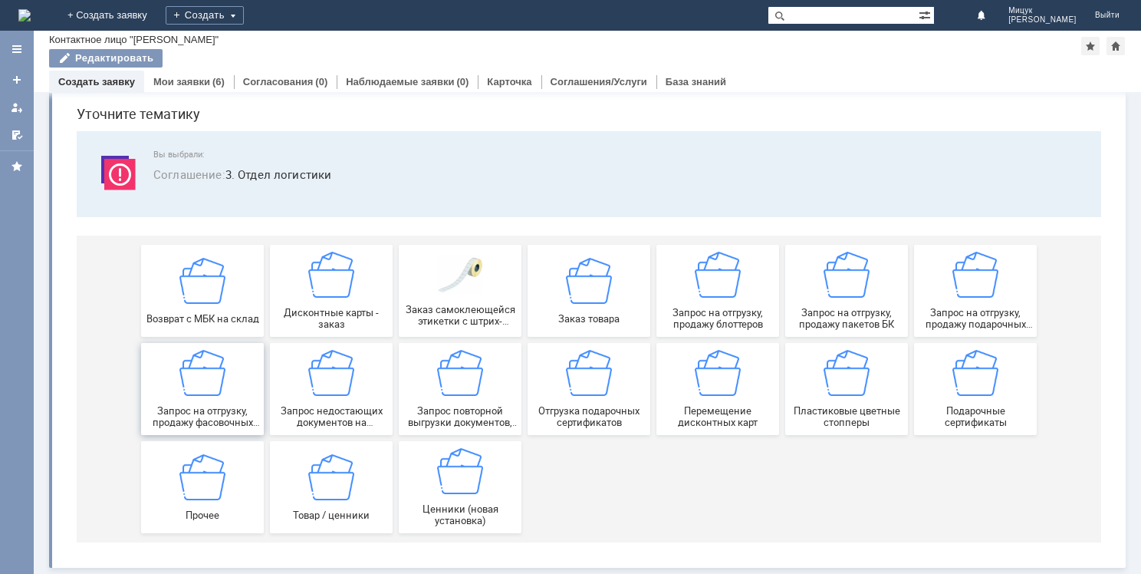
scroll to position [52, 0]
click at [458, 486] on img at bounding box center [460, 471] width 46 height 46
click at [329, 479] on img at bounding box center [331, 476] width 46 height 46
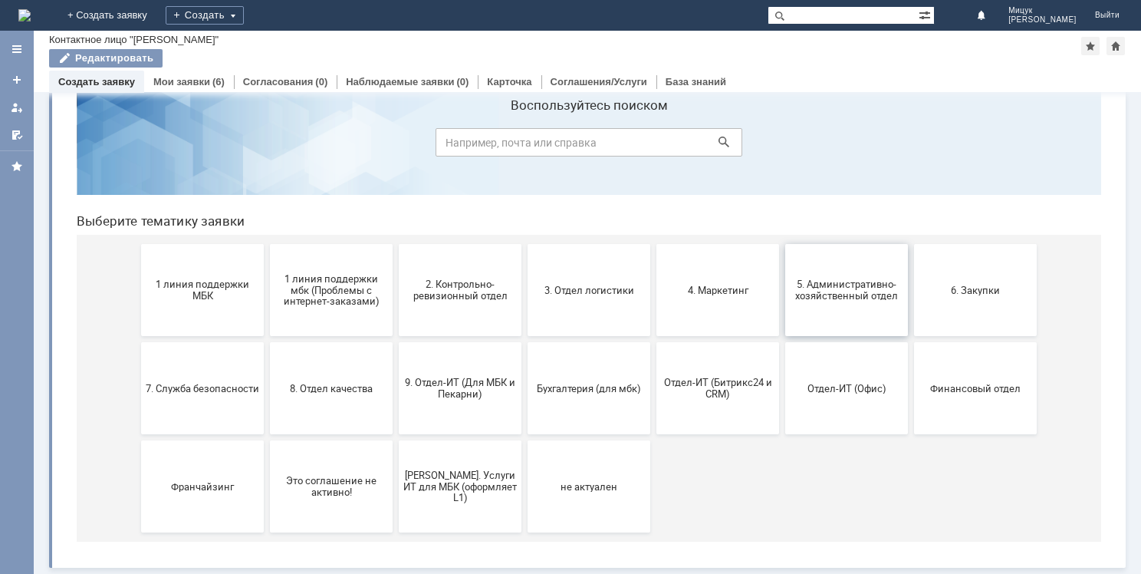
click at [853, 281] on span "5. Административно-хозяйственный отдел" at bounding box center [847, 289] width 114 height 23
click at [577, 378] on button "Бухгалтерия (для мбк)" at bounding box center [589, 388] width 123 height 92
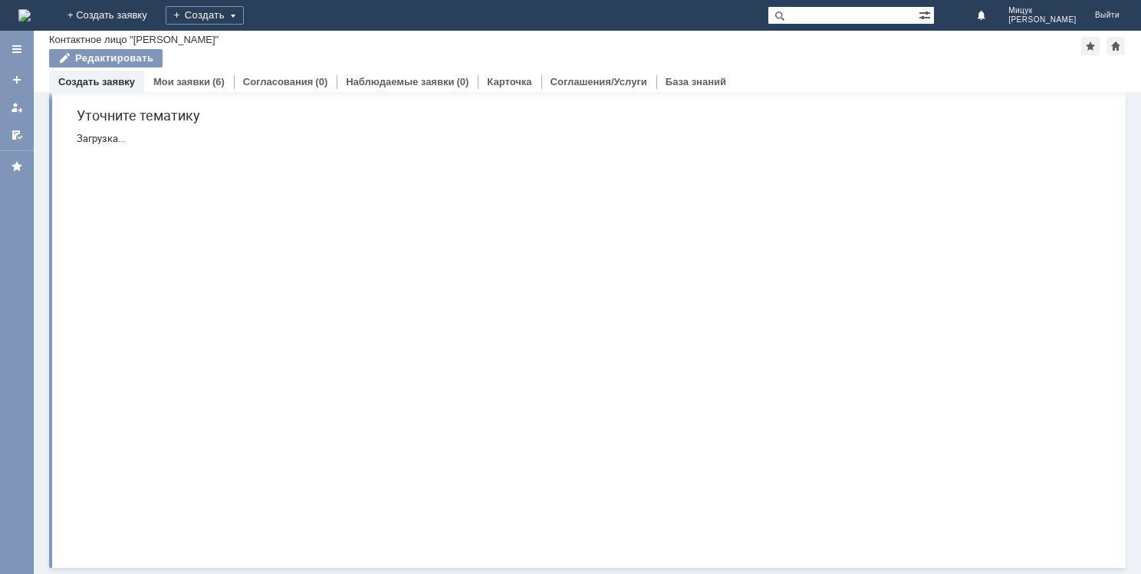
scroll to position [0, 0]
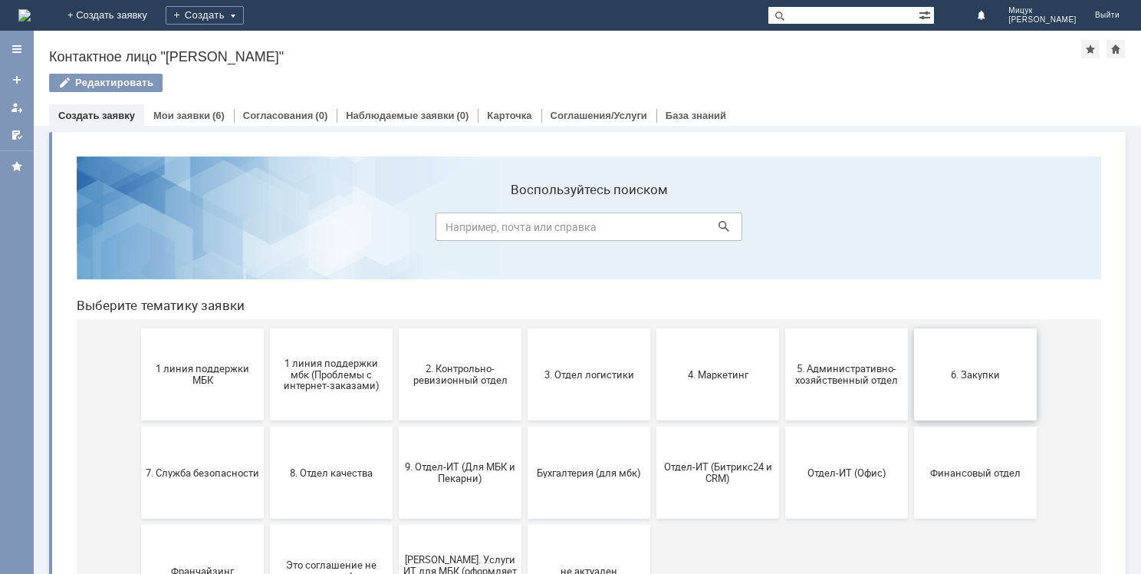
click at [947, 384] on button "6. Закупки" at bounding box center [975, 374] width 123 height 92
click at [865, 365] on span "5. Административно-хозяйственный отдел" at bounding box center [847, 374] width 114 height 23
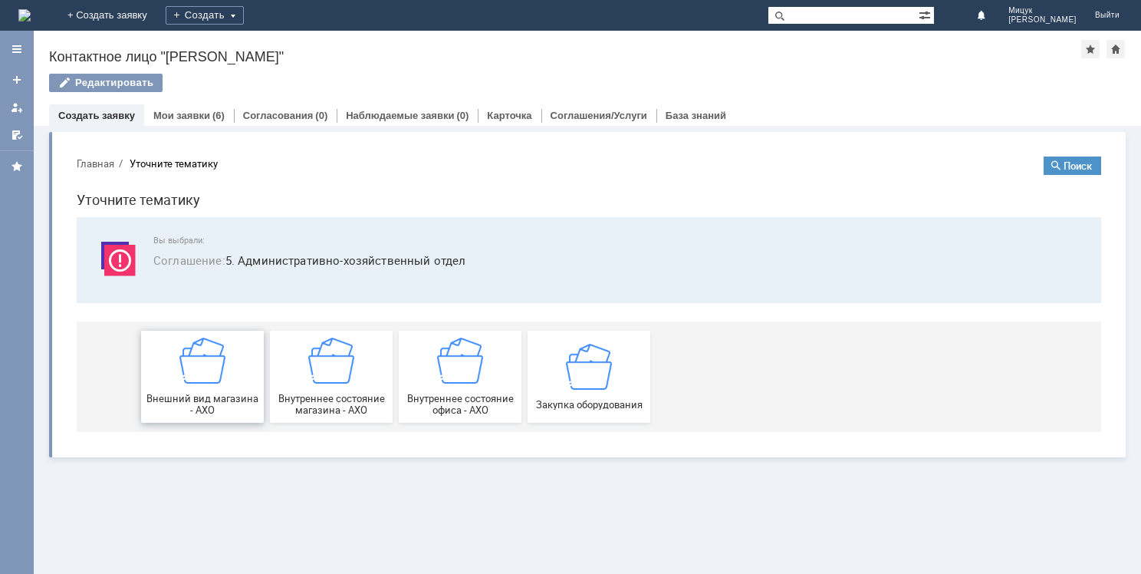
click at [242, 360] on div "Внешний вид магазина - АХО" at bounding box center [203, 377] width 114 height 78
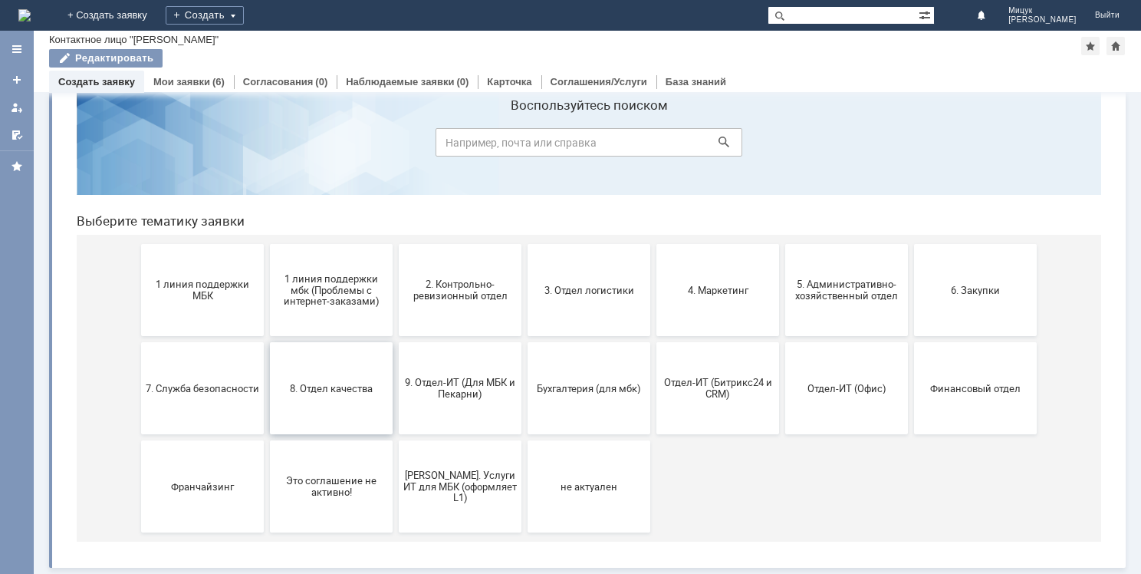
scroll to position [51, 0]
click at [844, 303] on button "5. Административно-хозяйственный отдел" at bounding box center [847, 290] width 123 height 92
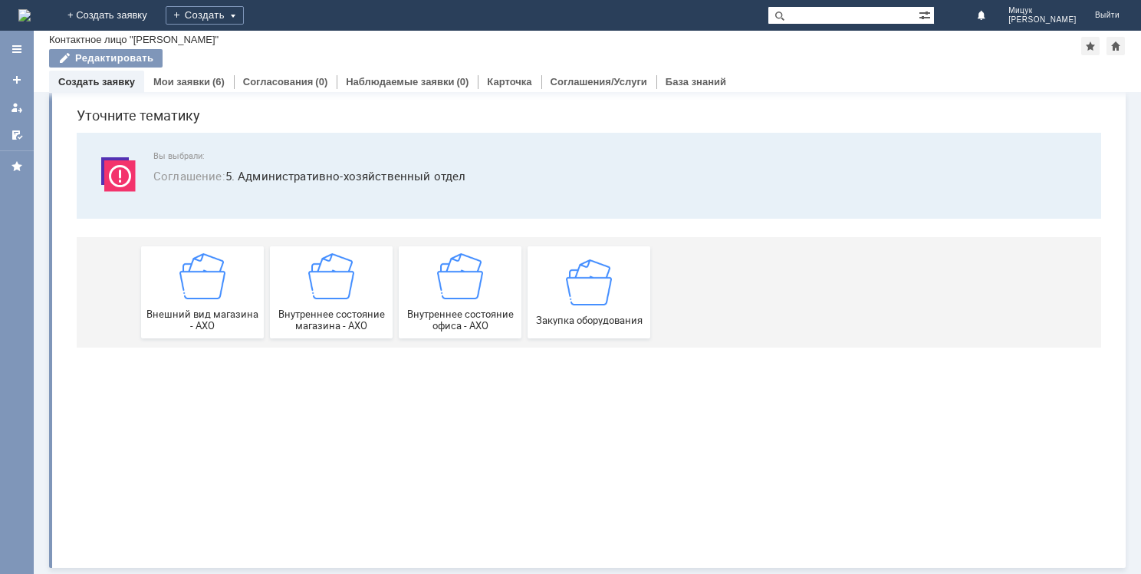
scroll to position [0, 0]
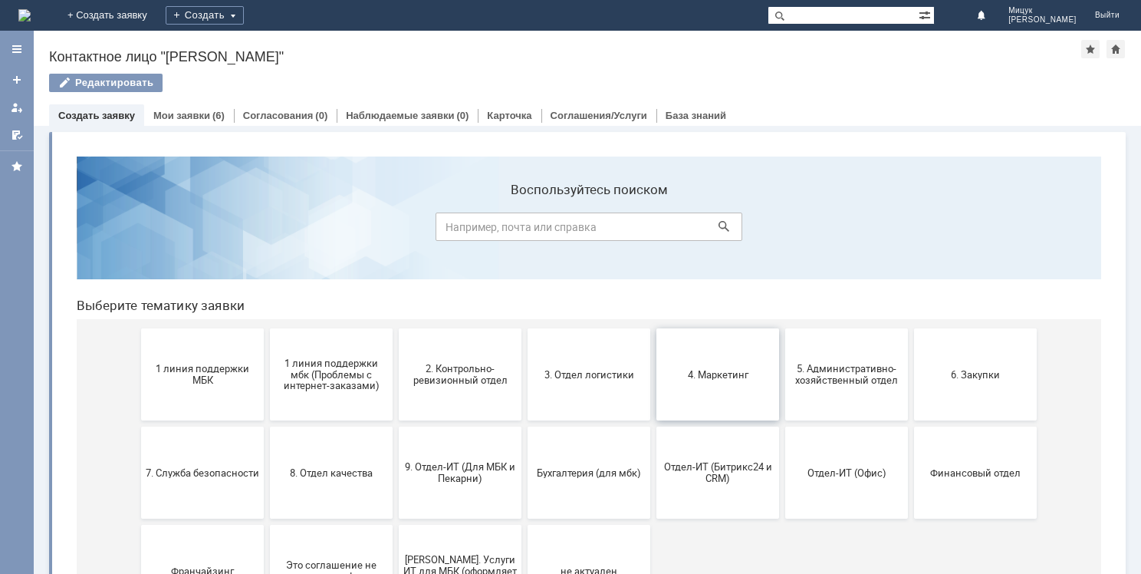
click at [721, 375] on span "4. Маркетинг" at bounding box center [718, 374] width 114 height 12
click at [581, 387] on button "3. Отдел логистики" at bounding box center [589, 374] width 123 height 92
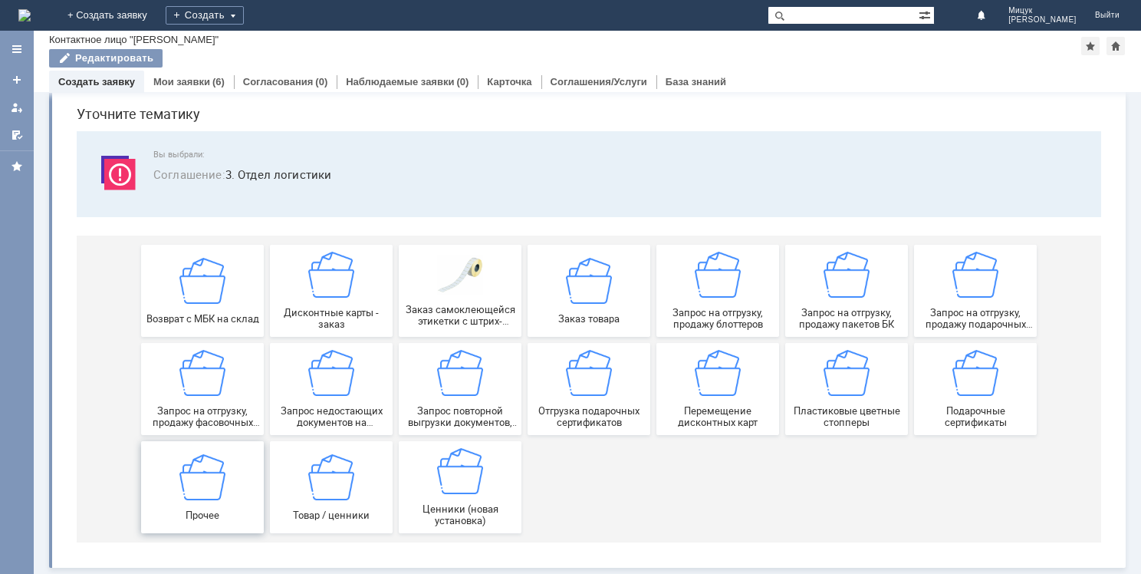
scroll to position [52, 0]
click at [216, 481] on img at bounding box center [203, 476] width 46 height 46
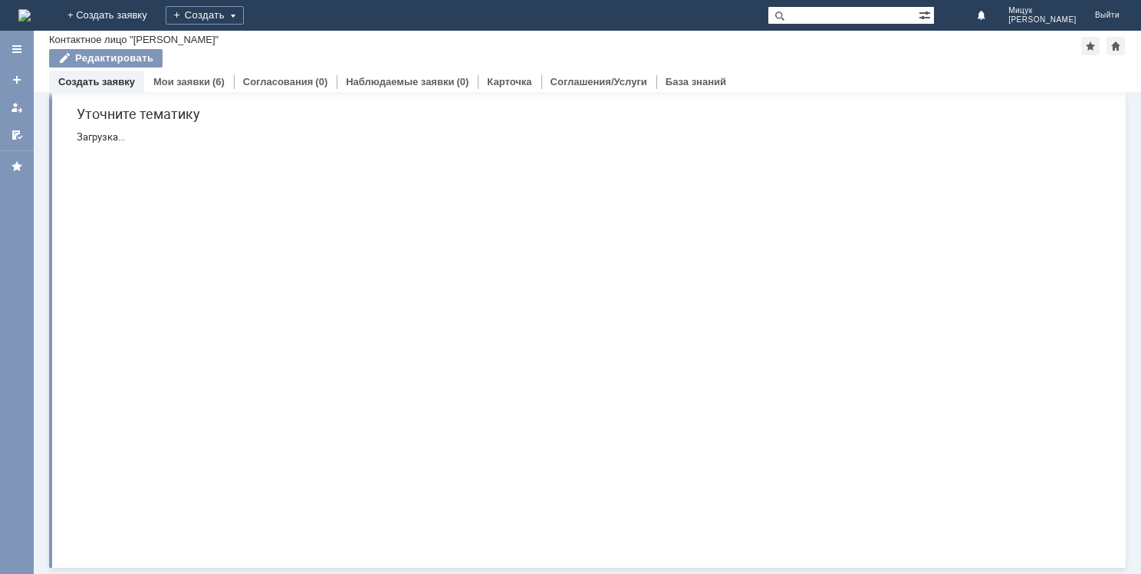
scroll to position [0, 0]
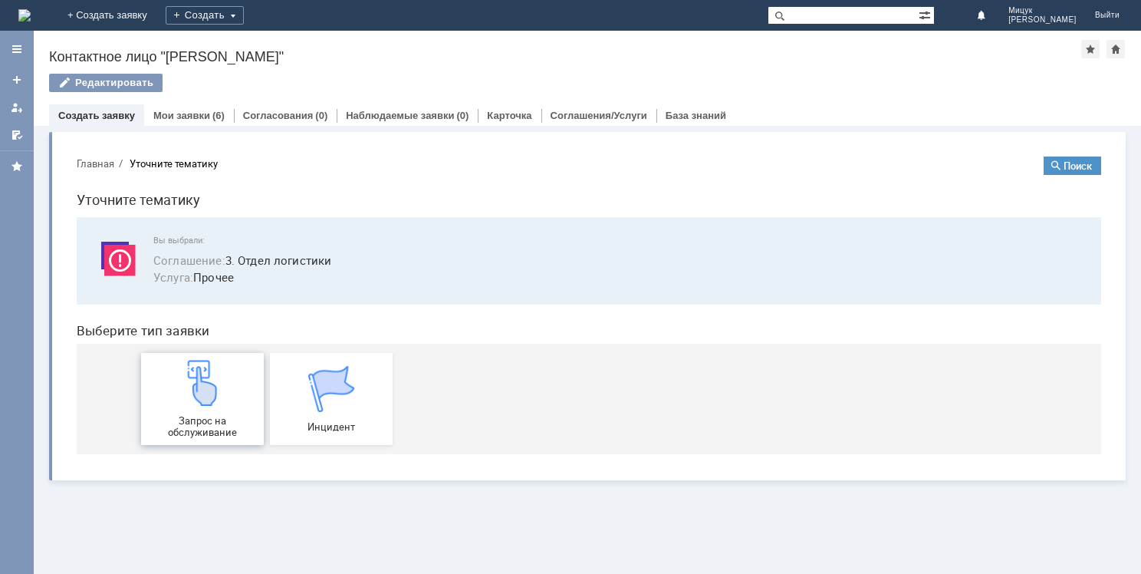
click at [222, 386] on img at bounding box center [203, 383] width 46 height 46
